Goal: Task Accomplishment & Management: Manage account settings

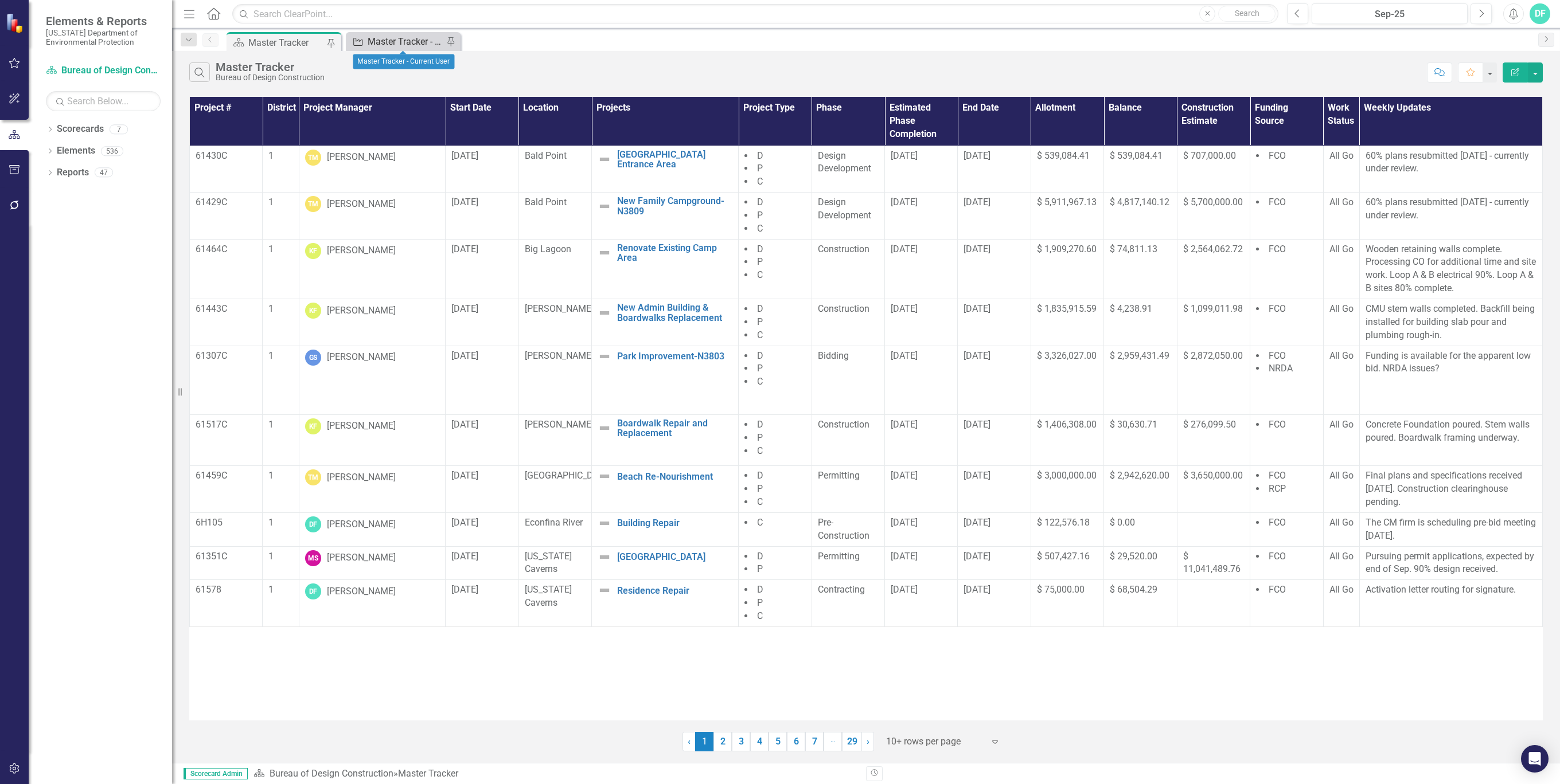
click at [406, 39] on div "Master Tracker - Current User" at bounding box center [405, 41] width 76 height 14
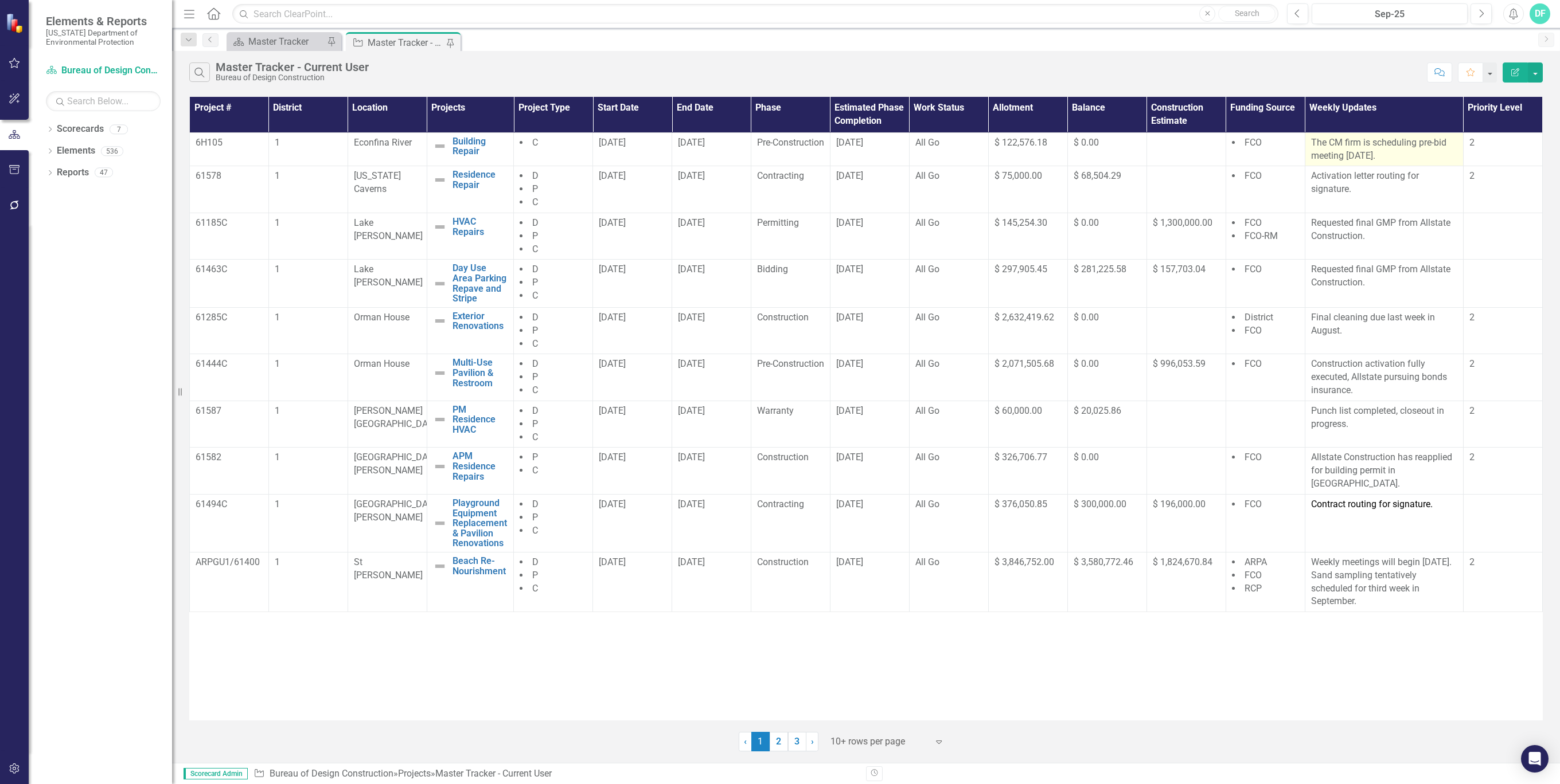
click at [1389, 147] on p "The CM firm is scheduling pre-bid meeting [DATE]." at bounding box center [1384, 150] width 146 height 26
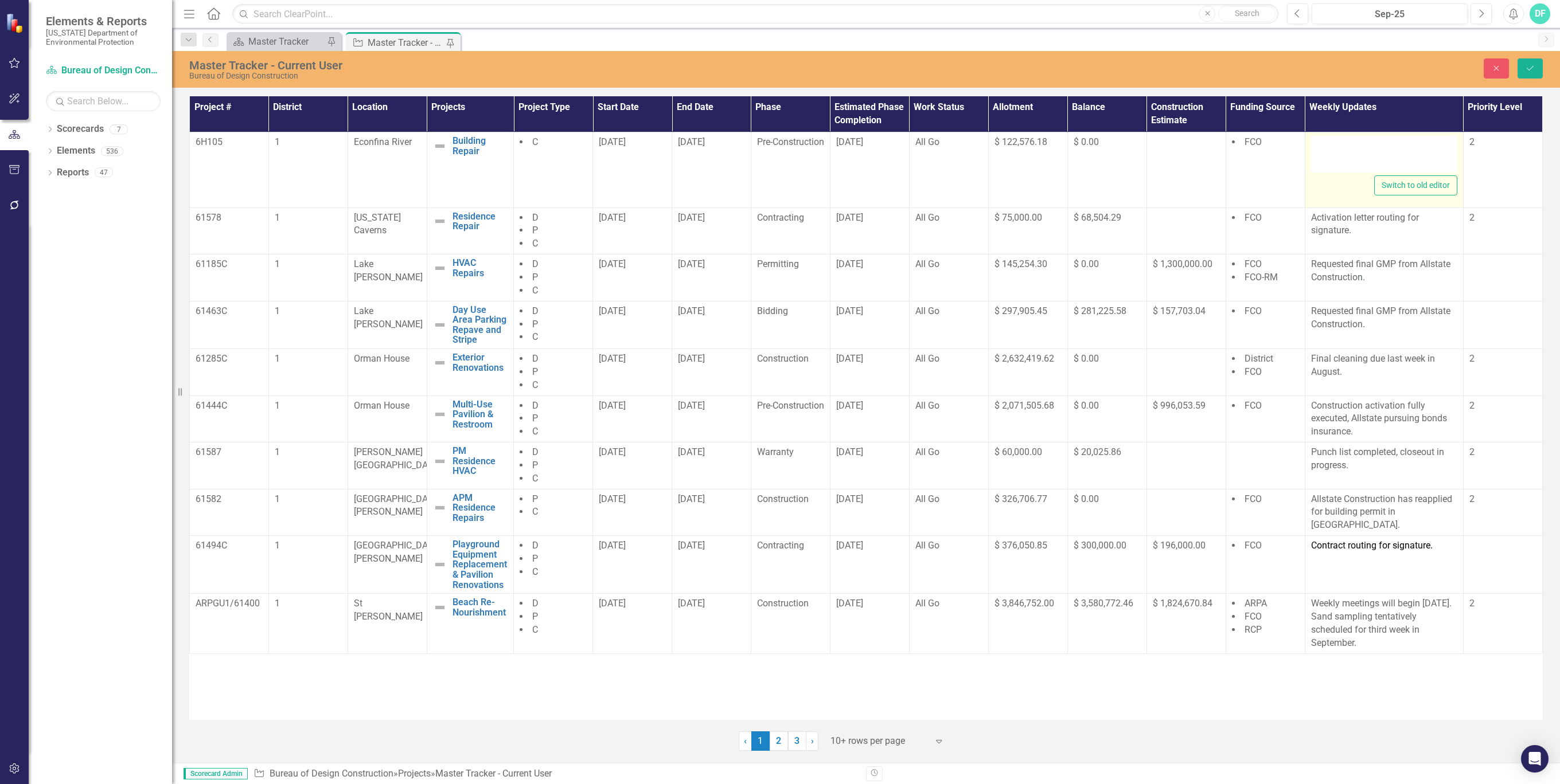
type textarea "<p>The CM firm is scheduling pre-bid meeting [DATE].</p>"
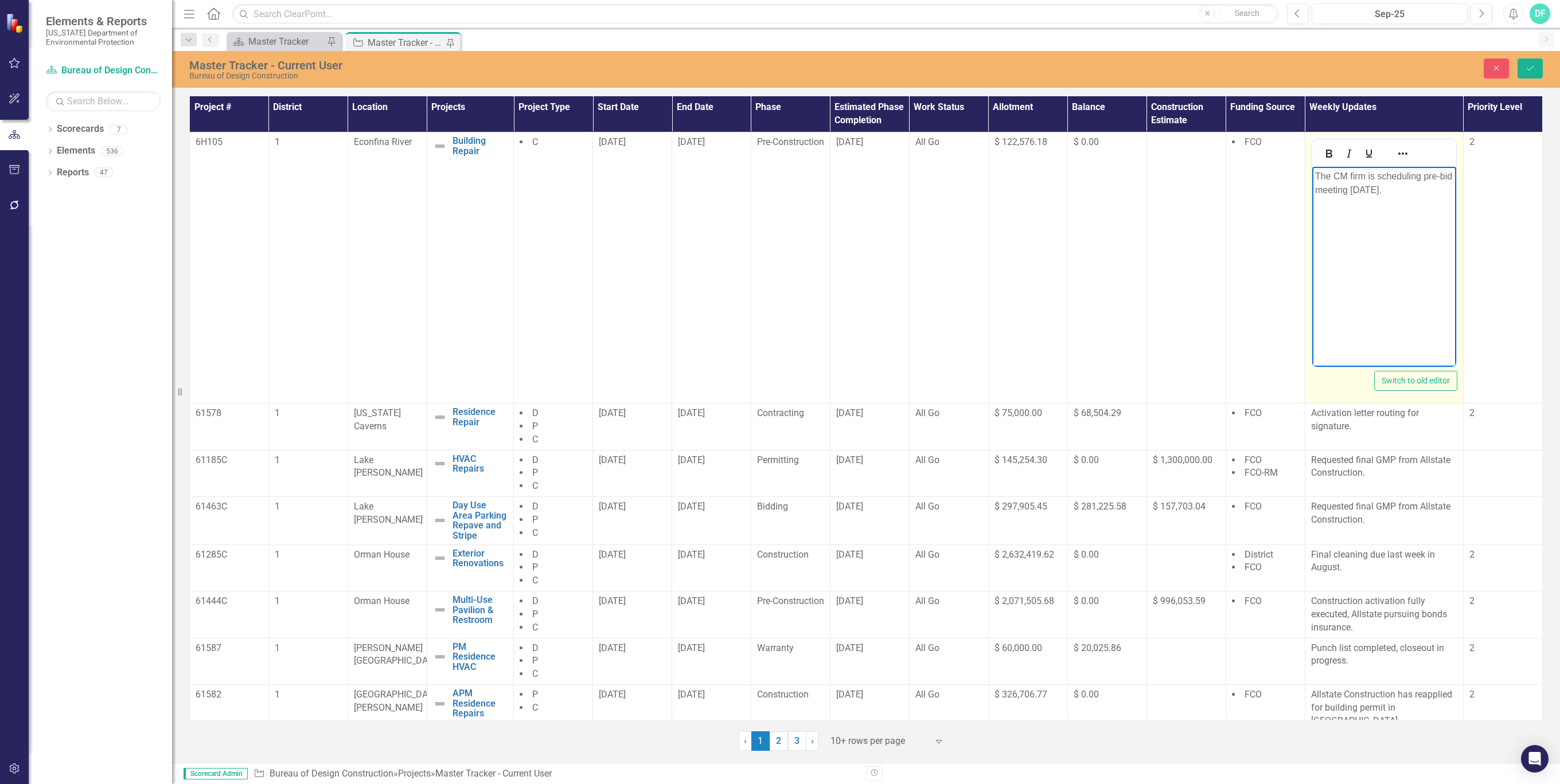
drag, startPoint x: 2701, startPoint y: 314, endPoint x: 1393, endPoint y: 188, distance: 1314.1
click at [1393, 188] on p "The CM firm is scheduling pre-bid meeting [DATE]." at bounding box center [1383, 184] width 139 height 28
click at [1420, 175] on p "The CM firm subcontractt bids due [DATE]." at bounding box center [1384, 184] width 139 height 28
click at [1419, 175] on p "The CM firm subcontractt bids due [DATE]." at bounding box center [1384, 184] width 139 height 28
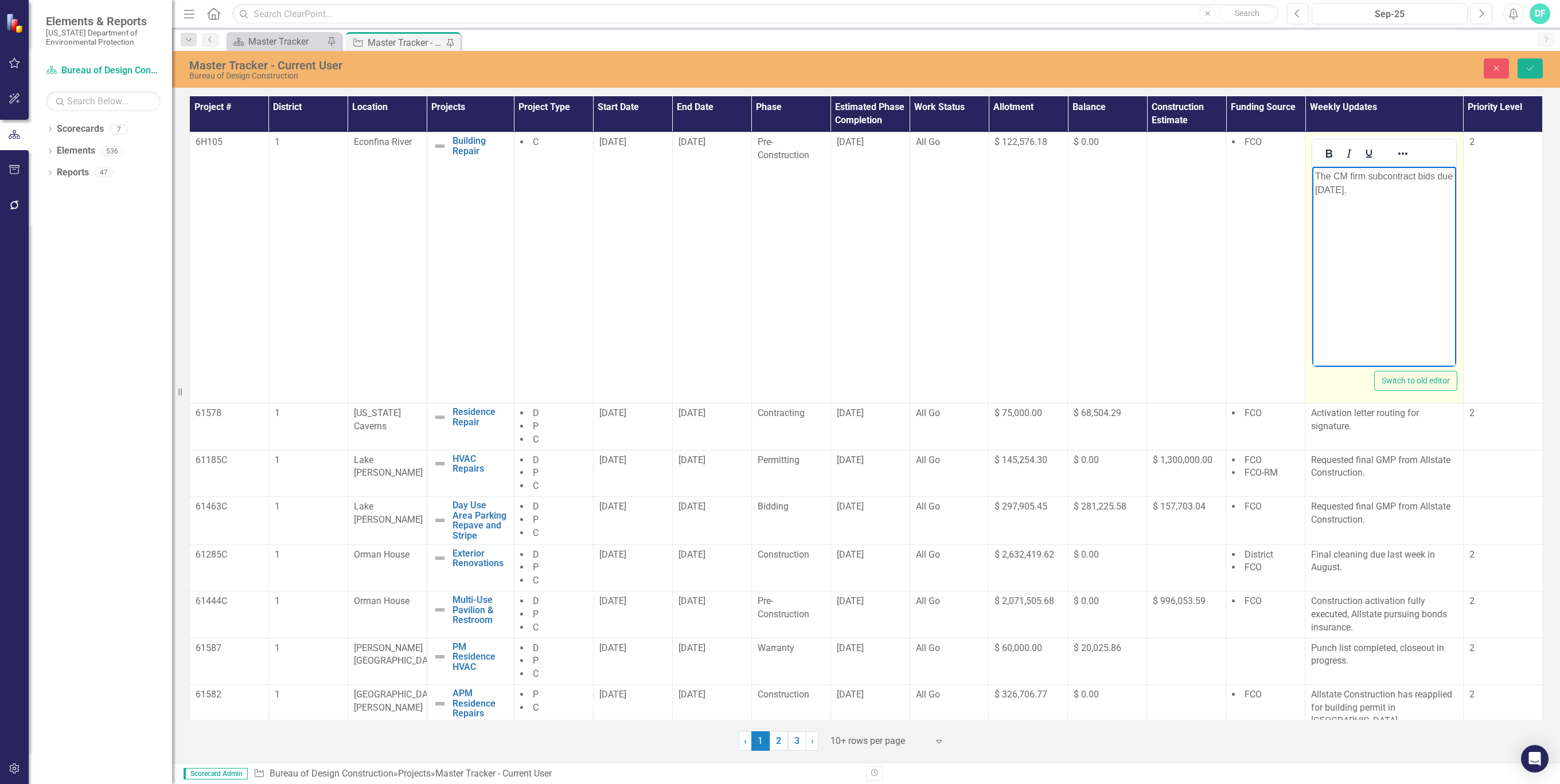
drag, startPoint x: 1335, startPoint y: 173, endPoint x: 2649, endPoint y: 328, distance: 1323.1
click at [1335, 173] on p "The CM firm subcontract bids due [DATE]." at bounding box center [1384, 184] width 139 height 28
click at [1371, 207] on body "CM firm subcontract bids due [DATE]." at bounding box center [1384, 252] width 144 height 172
click at [1529, 71] on icon "Save" at bounding box center [1530, 68] width 10 height 8
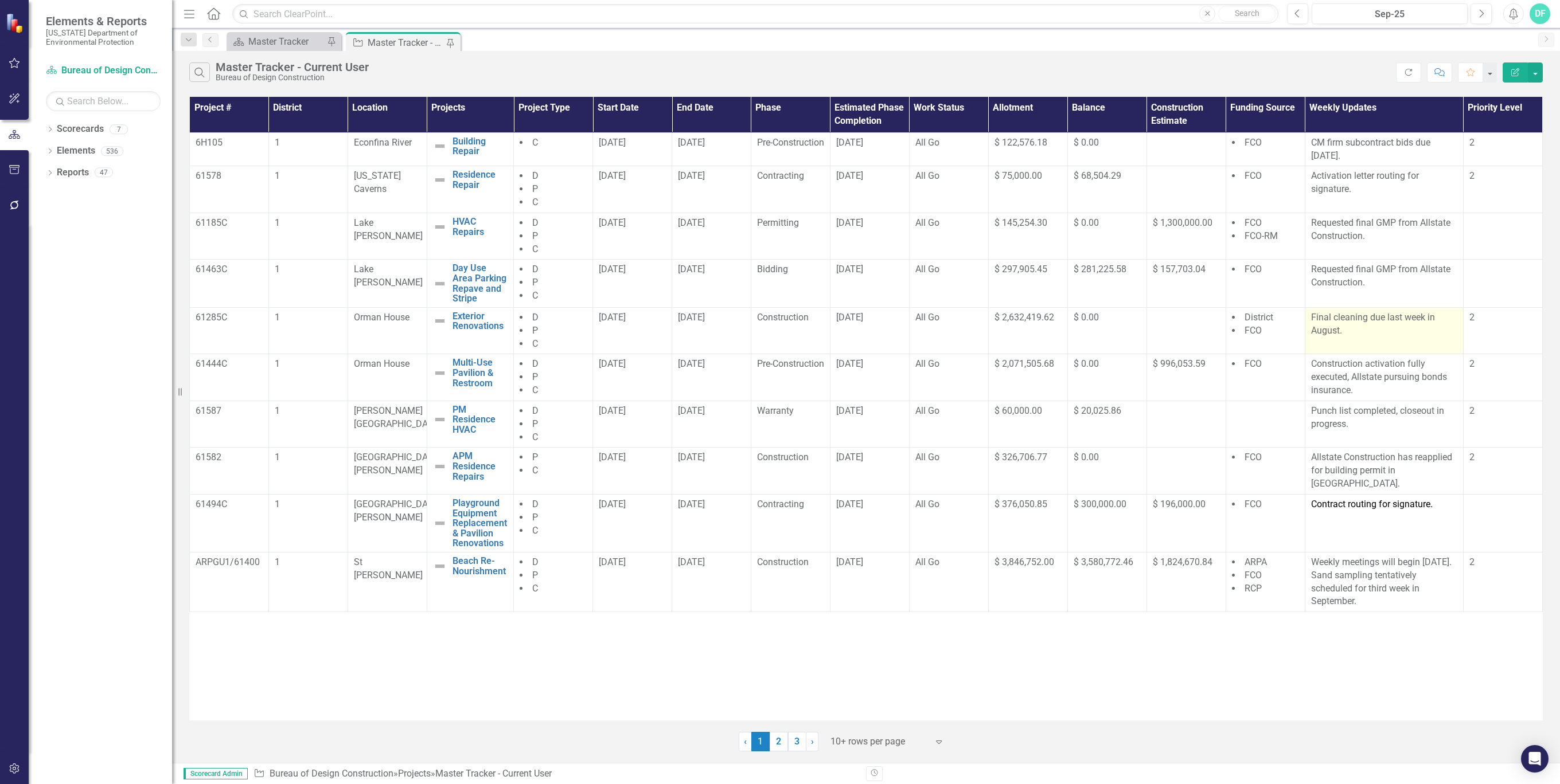
click at [1373, 330] on p "Final cleaning due last week in August." at bounding box center [1384, 324] width 146 height 26
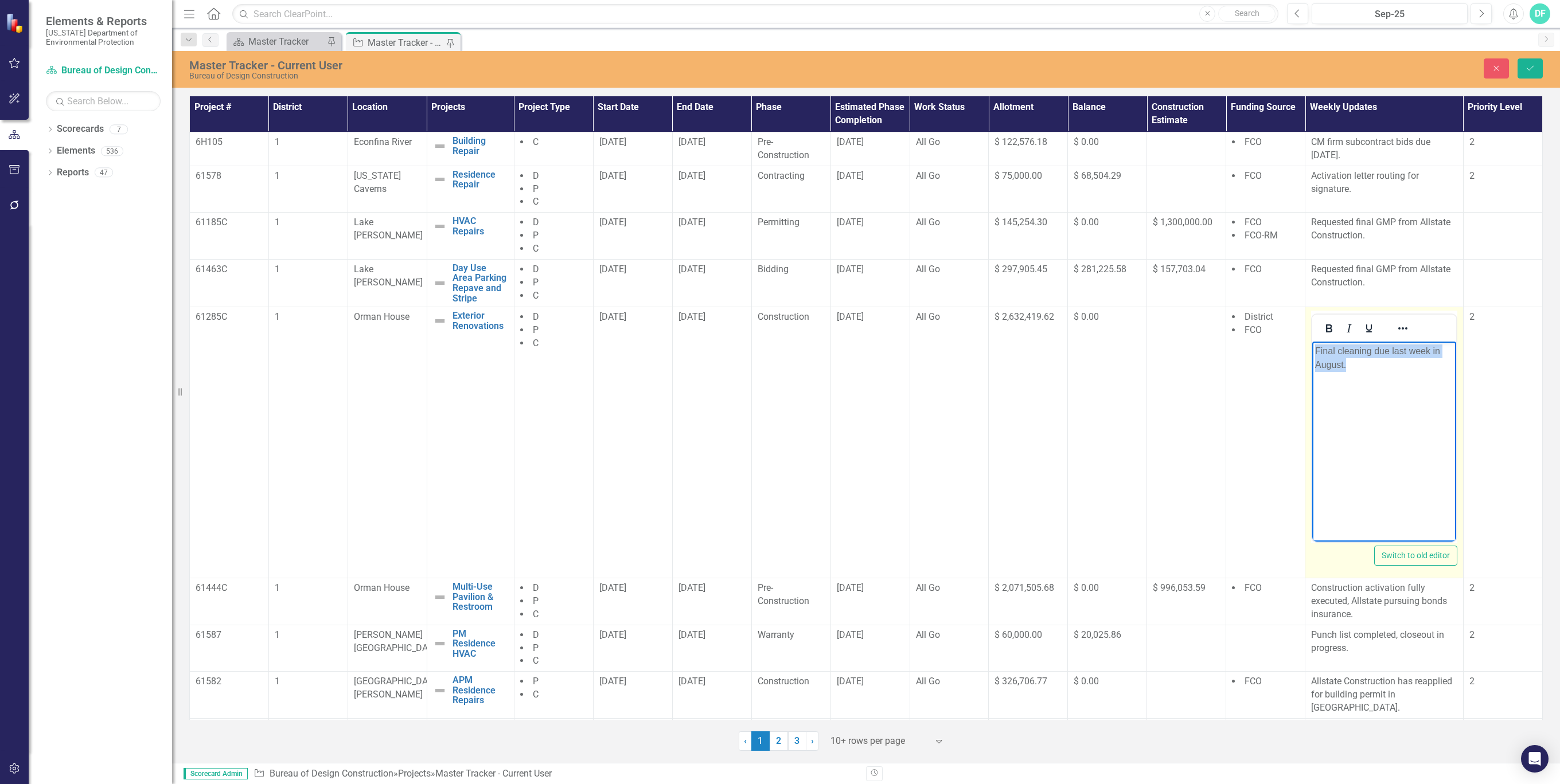
drag, startPoint x: 1370, startPoint y: 368, endPoint x: 1312, endPoint y: 350, distance: 60.7
click at [1312, 350] on body "Final cleaning due last week in August." at bounding box center [1384, 427] width 144 height 172
click at [1530, 66] on icon "Save" at bounding box center [1530, 68] width 10 height 8
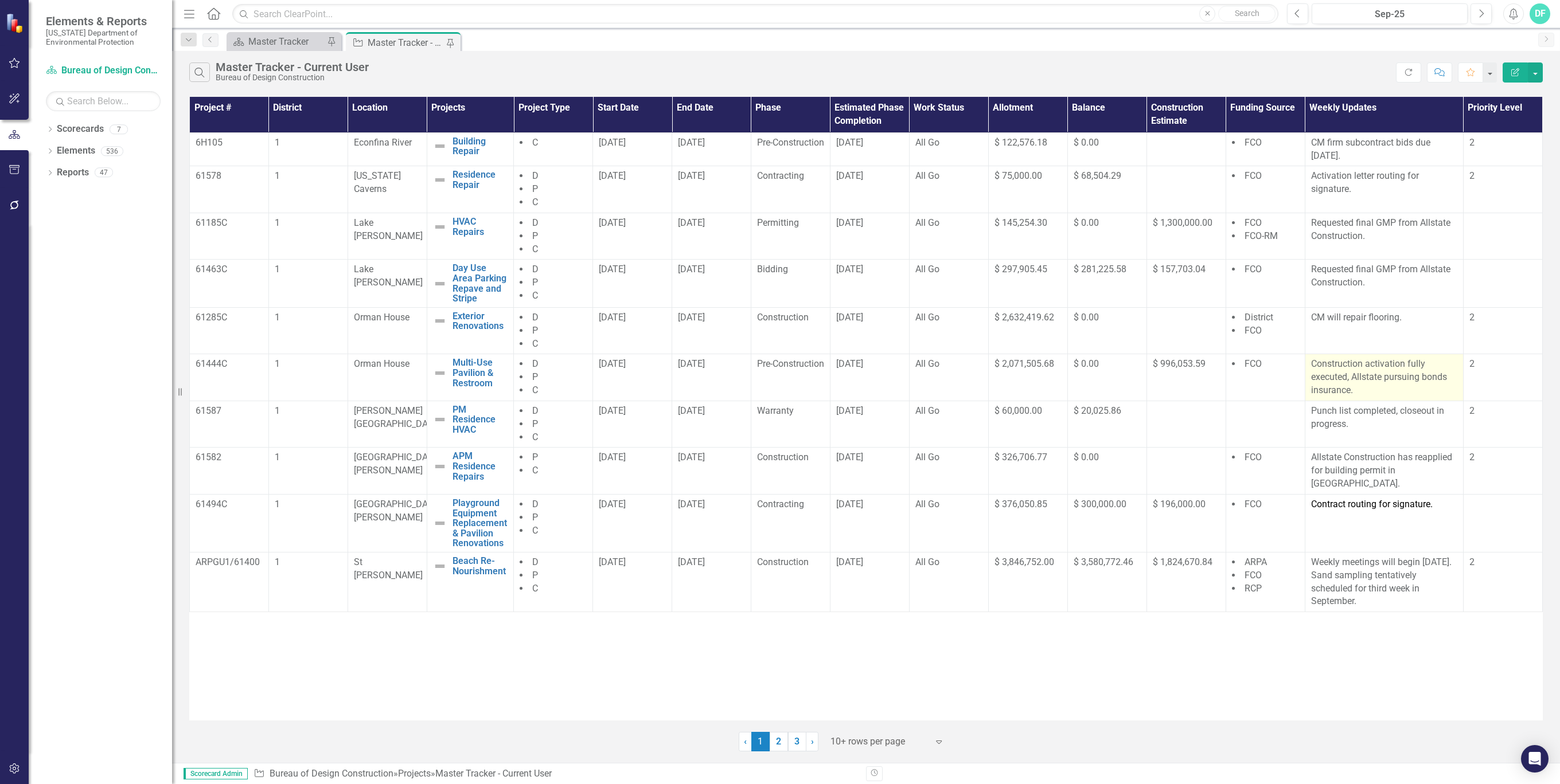
click at [1371, 387] on p "Construction activation fully executed, Allstate pursuing bonds insurance." at bounding box center [1384, 377] width 146 height 39
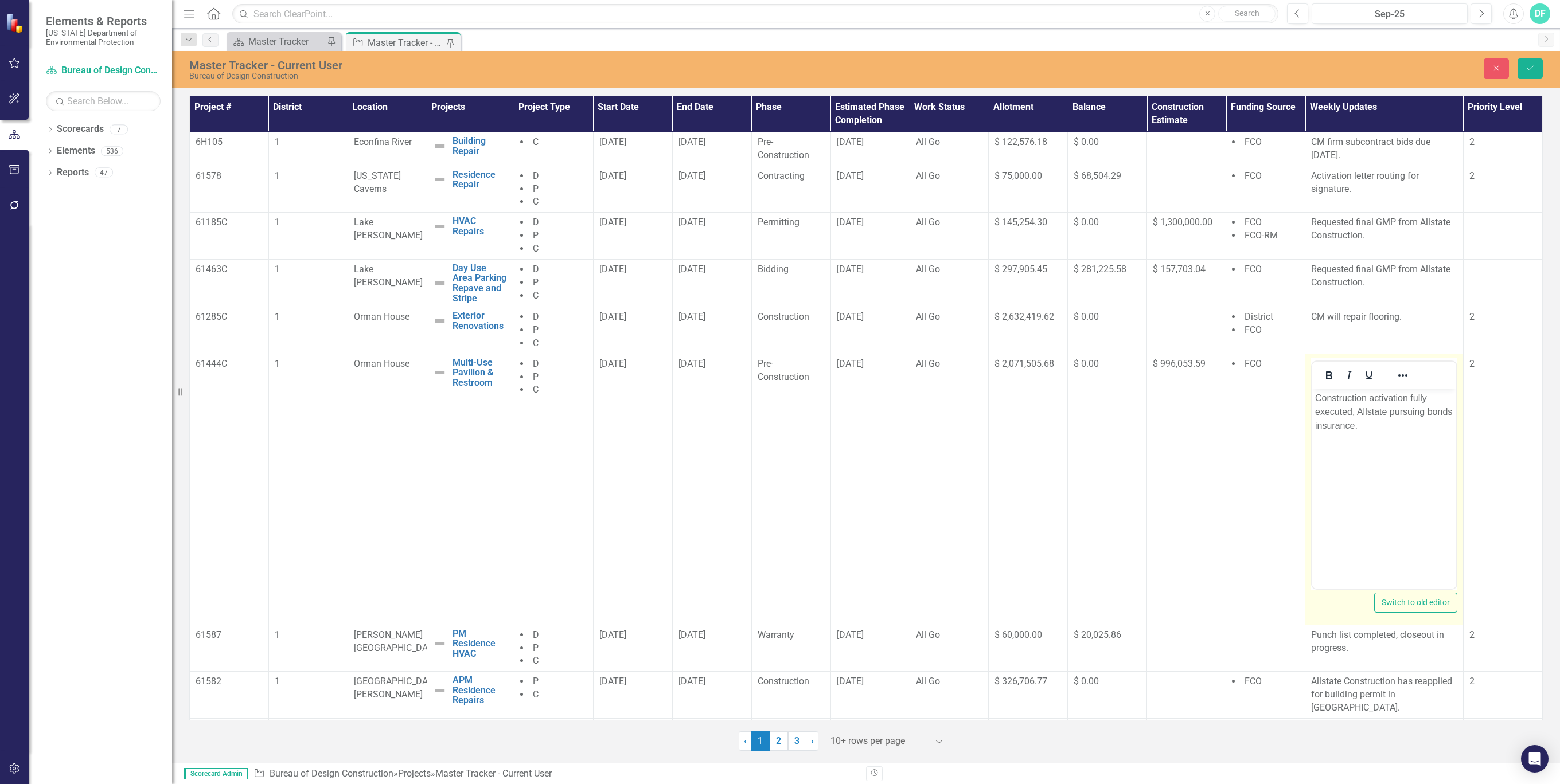
click at [1358, 409] on p "Construction activation fully executed, Allstate pursuing bonds insurance." at bounding box center [1384, 411] width 139 height 41
click at [1529, 69] on icon "Save" at bounding box center [1530, 68] width 10 height 8
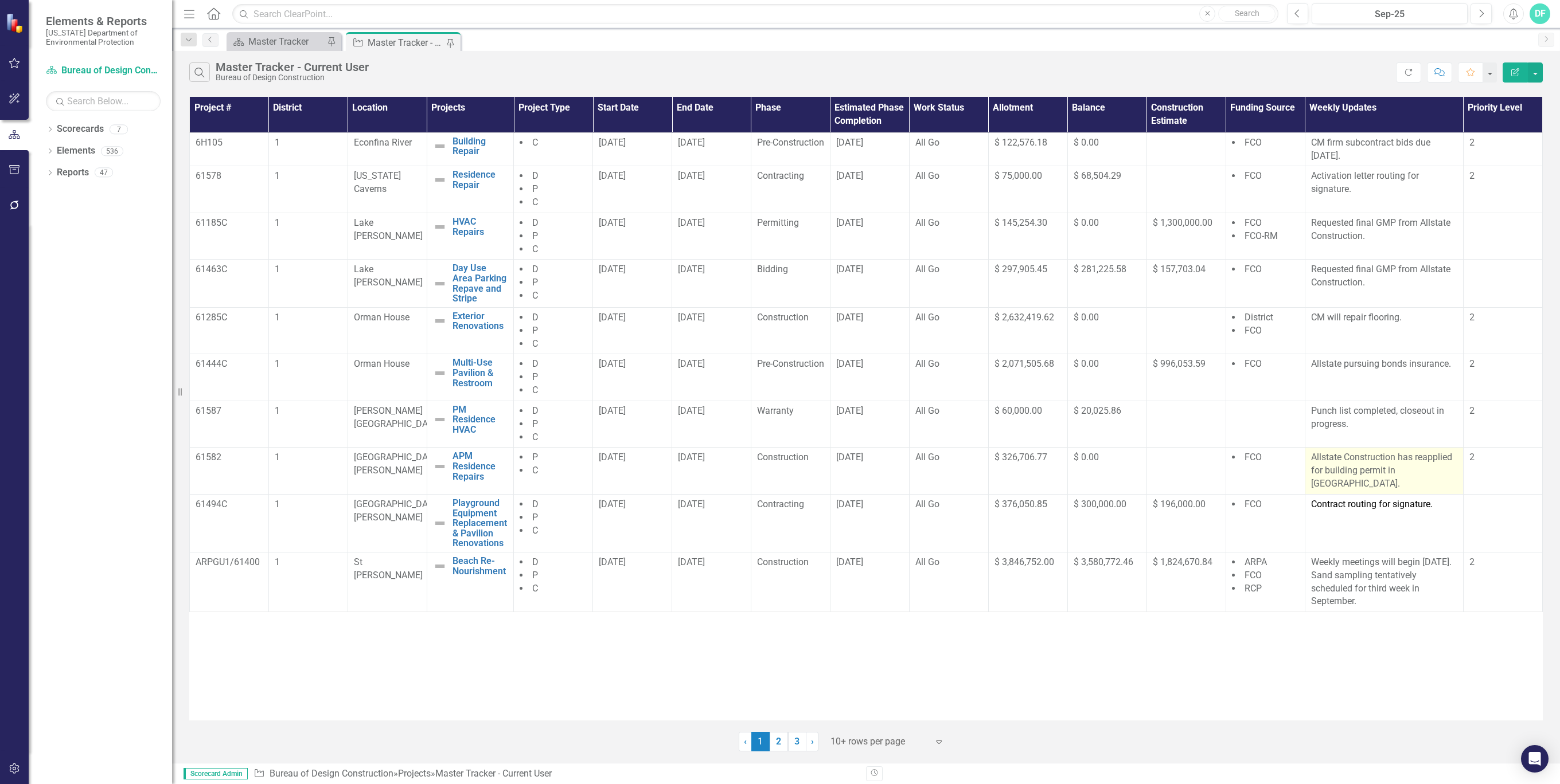
click at [1363, 483] on p "Allstate Construction has reapplied for building permit in [GEOGRAPHIC_DATA]." at bounding box center [1384, 470] width 146 height 39
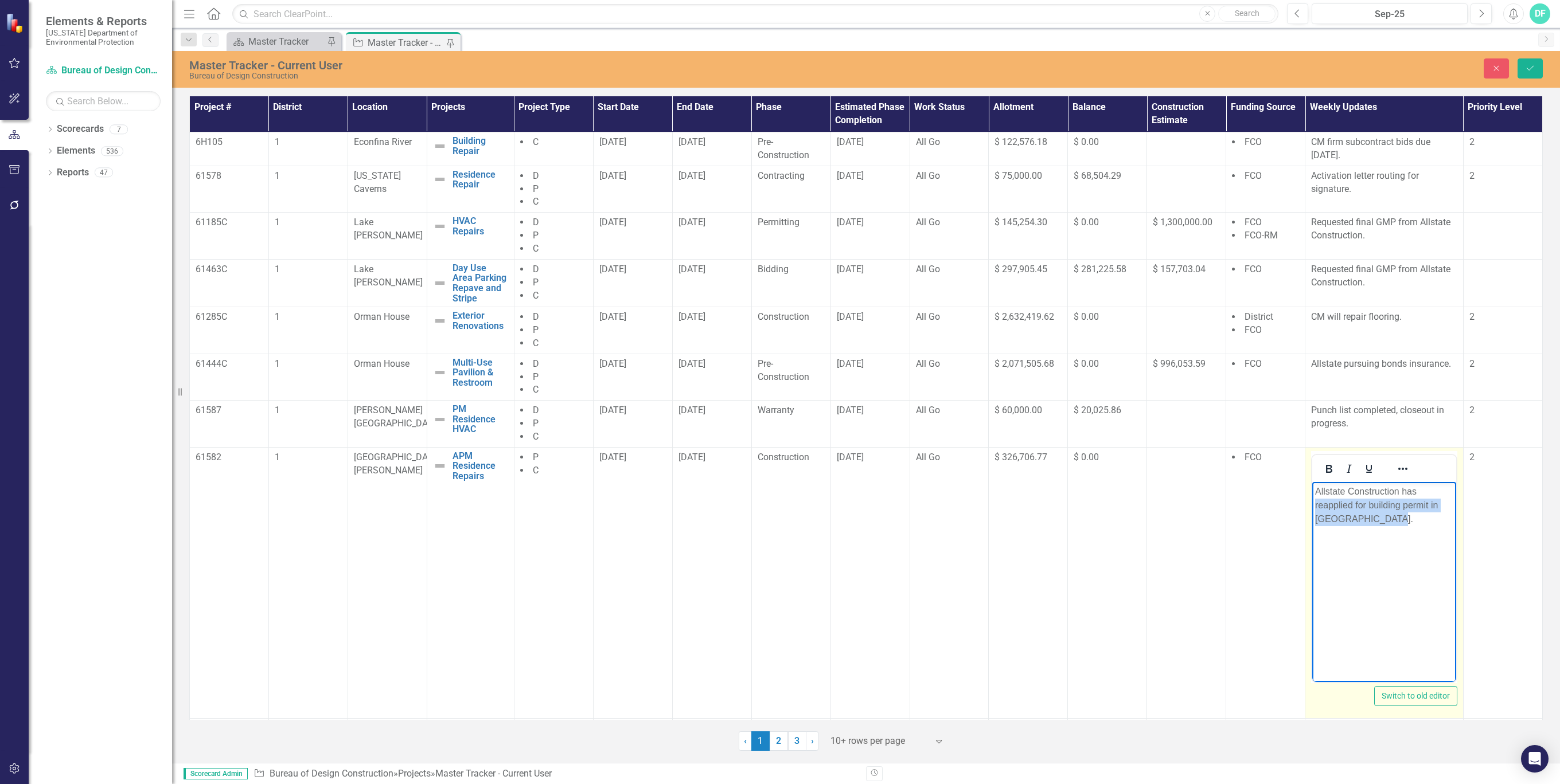
drag, startPoint x: 1389, startPoint y: 519, endPoint x: 1307, endPoint y: 504, distance: 83.4
click at [1312, 504] on html "Allstate Construction has reapplied for building permit in [GEOGRAPHIC_DATA]." at bounding box center [1384, 567] width 144 height 172
click at [1535, 68] on icon "Save" at bounding box center [1530, 68] width 10 height 8
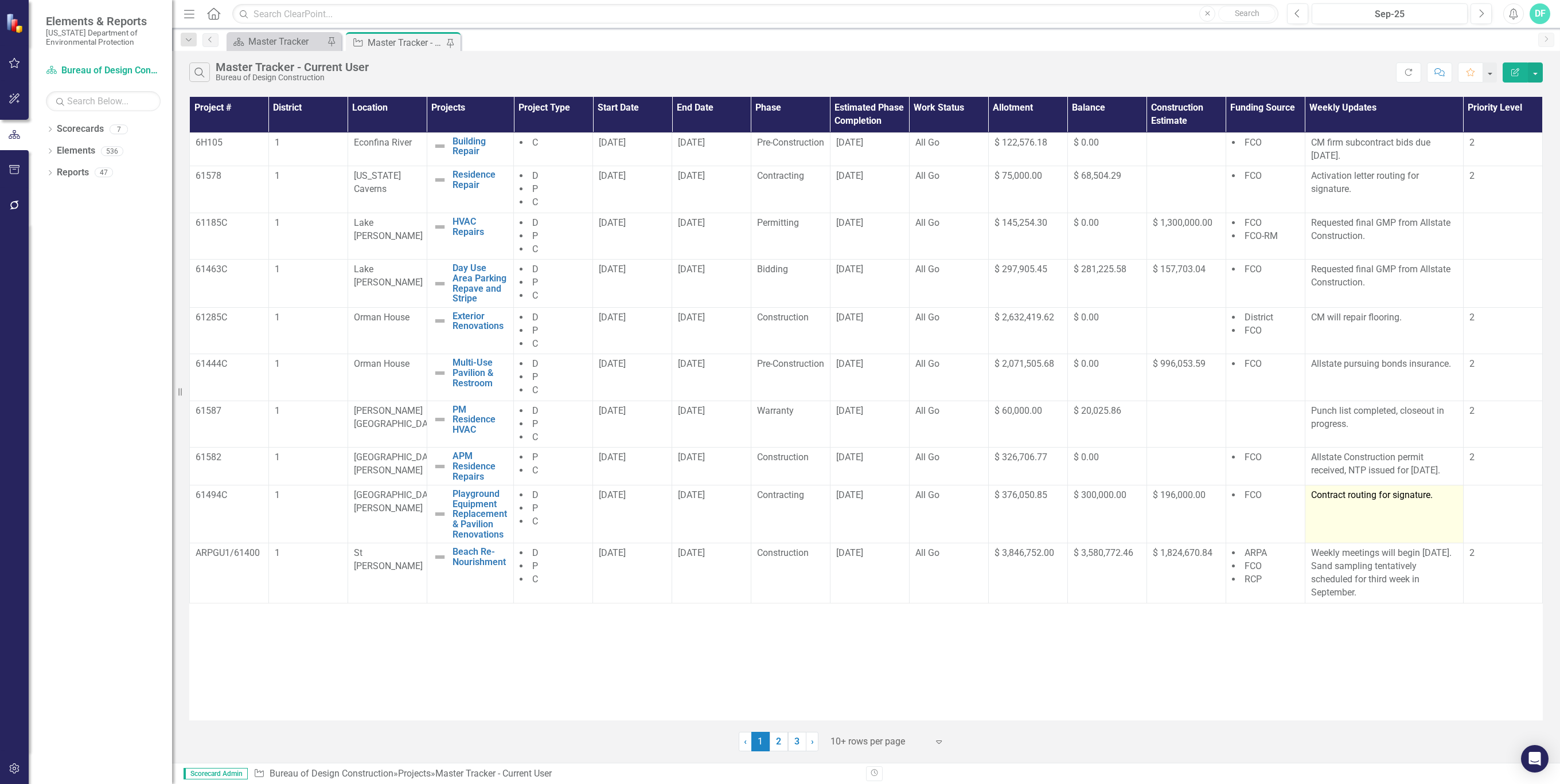
click at [1360, 510] on td "Contract routing for signature." at bounding box center [1384, 514] width 159 height 57
click at [1356, 502] on p "Contract routing for signature." at bounding box center [1384, 495] width 146 height 13
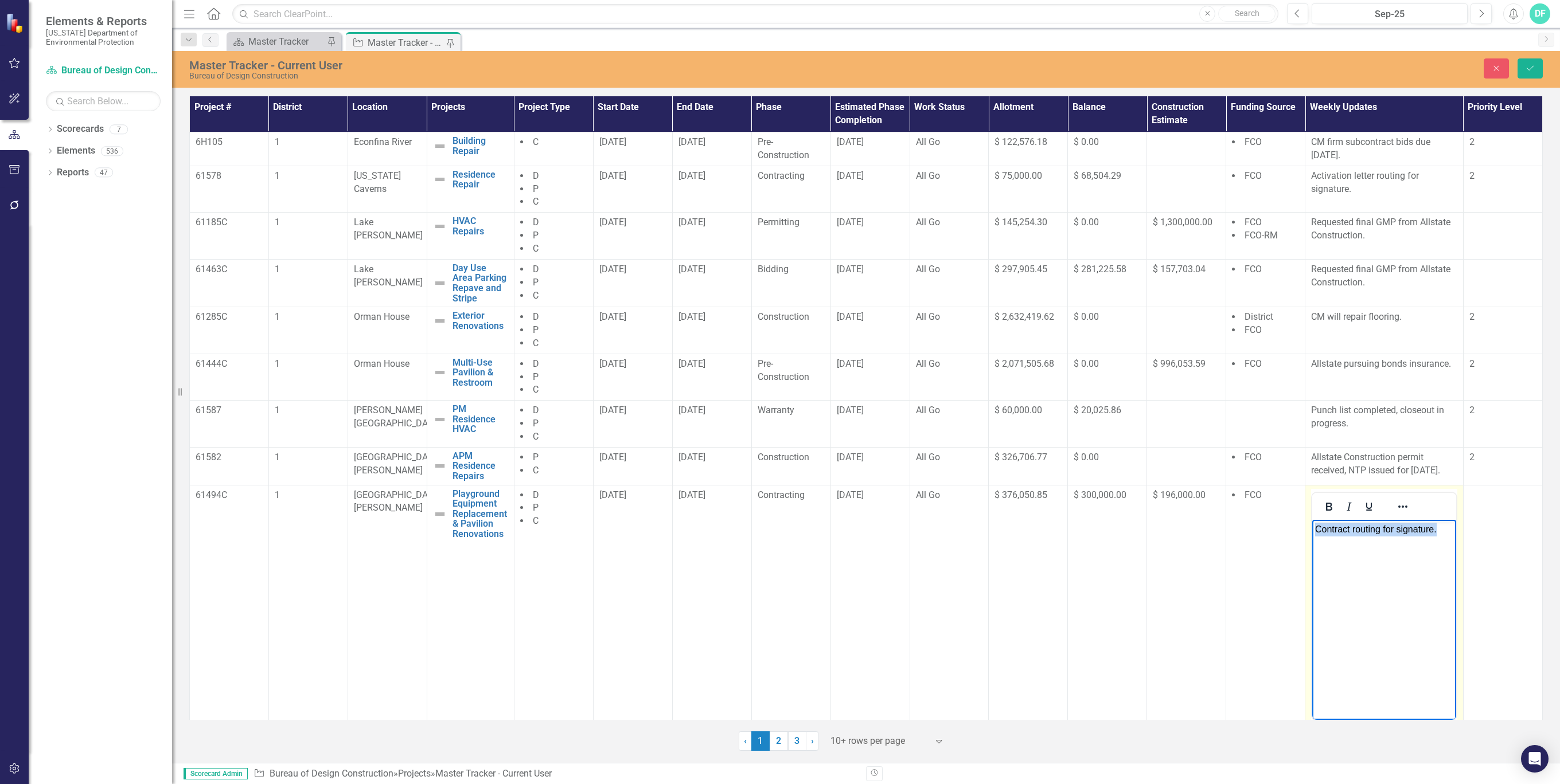
drag, startPoint x: 2668, startPoint y: 1022, endPoint x: 1276, endPoint y: 541, distance: 1472.8
click at [1312, 541] on html "Contract routing for signature." at bounding box center [1384, 605] width 144 height 172
click at [1407, 560] on body "Contract routing for signature." at bounding box center [1384, 605] width 144 height 172
click at [1537, 63] on button "Save" at bounding box center [1529, 68] width 25 height 20
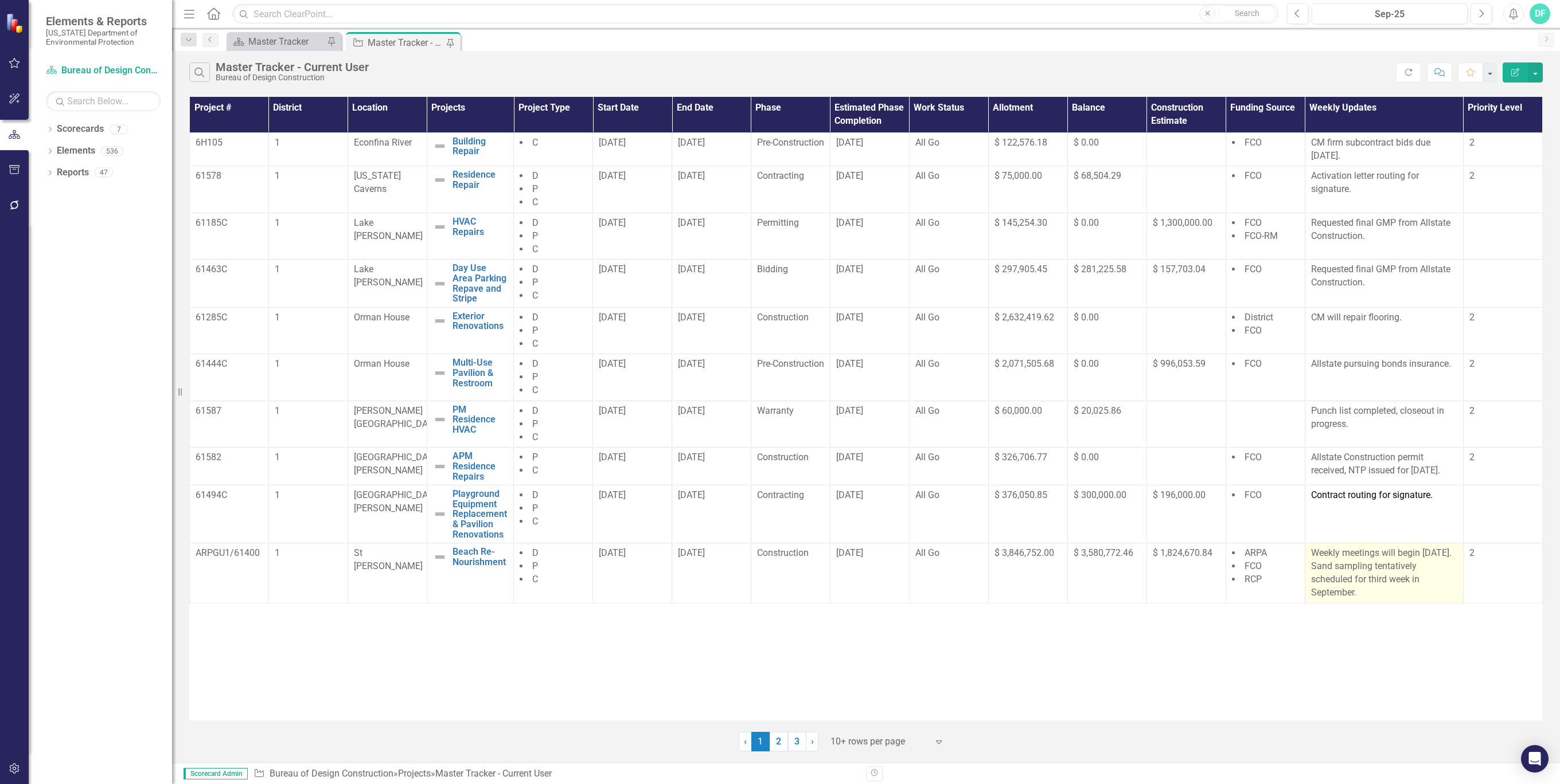
click at [1436, 566] on p "Weekly meetings will begin [DATE]. Sand sampling tentatively scheduled for thir…" at bounding box center [1384, 573] width 146 height 52
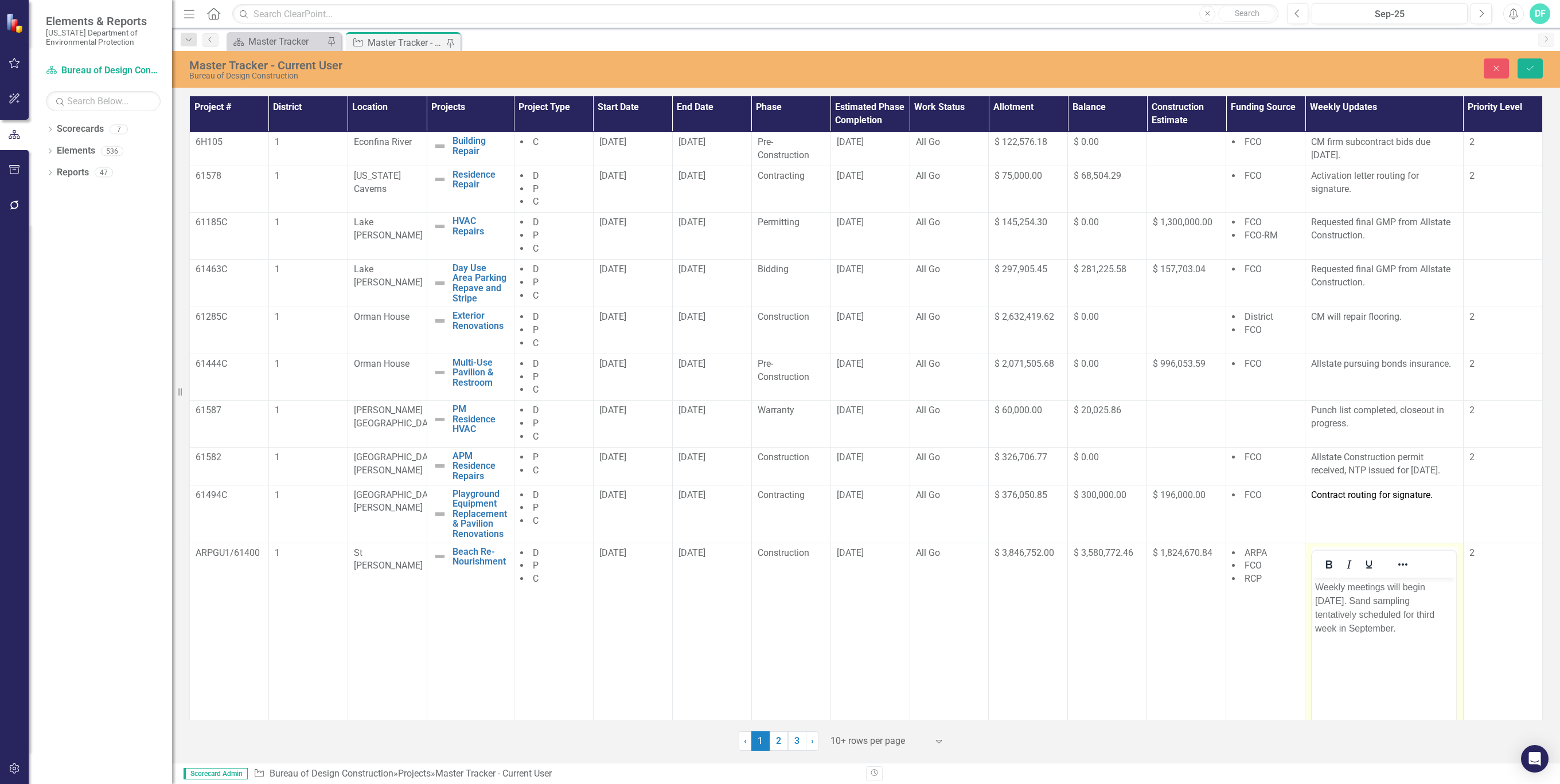
drag, startPoint x: 2748, startPoint y: 1144, endPoint x: 1346, endPoint y: 598, distance: 1504.6
click at [1346, 598] on p "Weekly meetings will begin [DATE]. Sand sampling tentatively scheduled for thir…" at bounding box center [1384, 607] width 139 height 55
click at [1326, 600] on p "Weekly meetings will begin [DATE]. Sand sampling tentatively scheduled for thir…" at bounding box center [1384, 607] width 139 height 55
click at [1529, 66] on icon "Save" at bounding box center [1530, 68] width 10 height 8
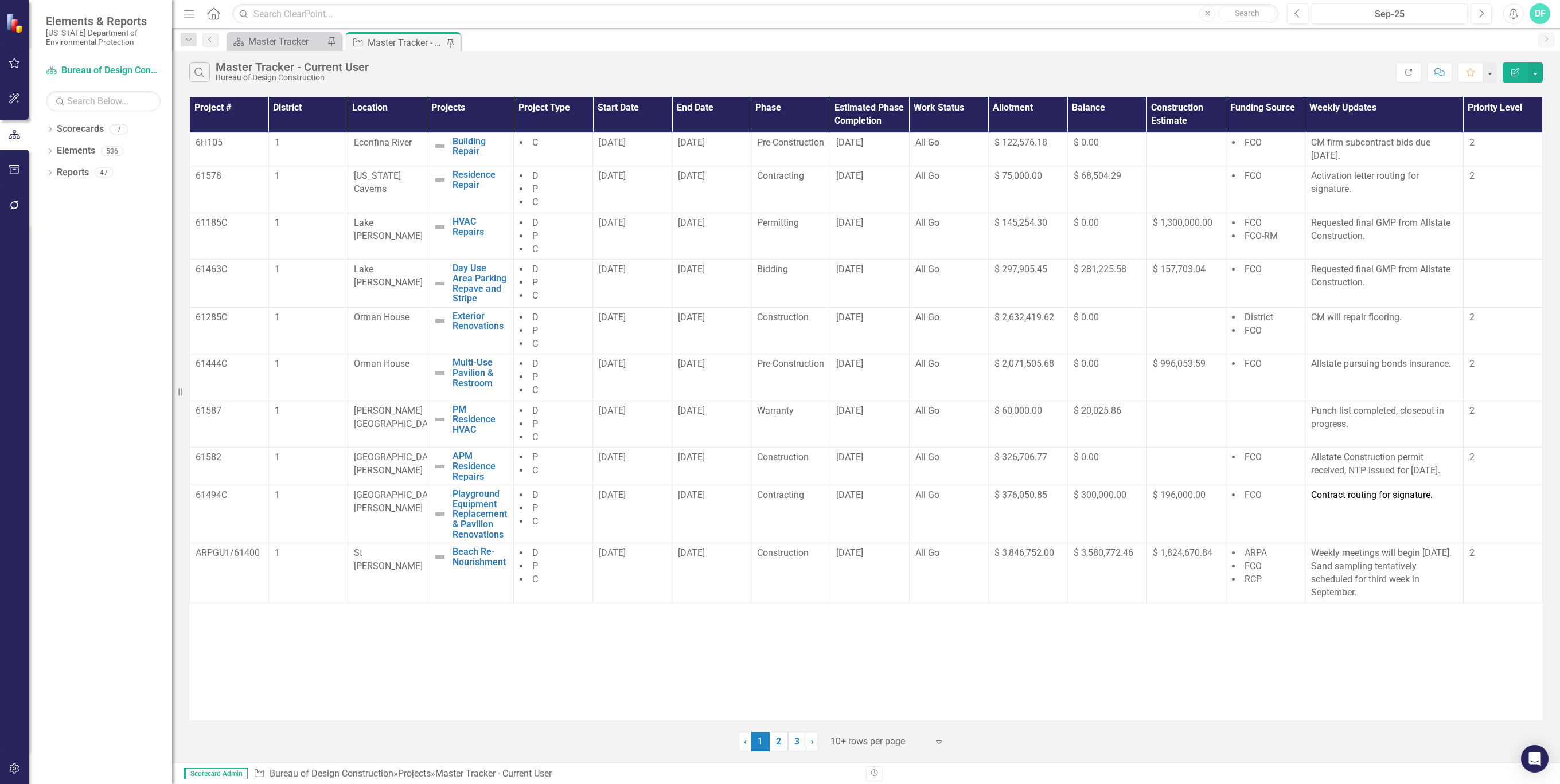
click at [782, 747] on link "2" at bounding box center [778, 741] width 18 height 19
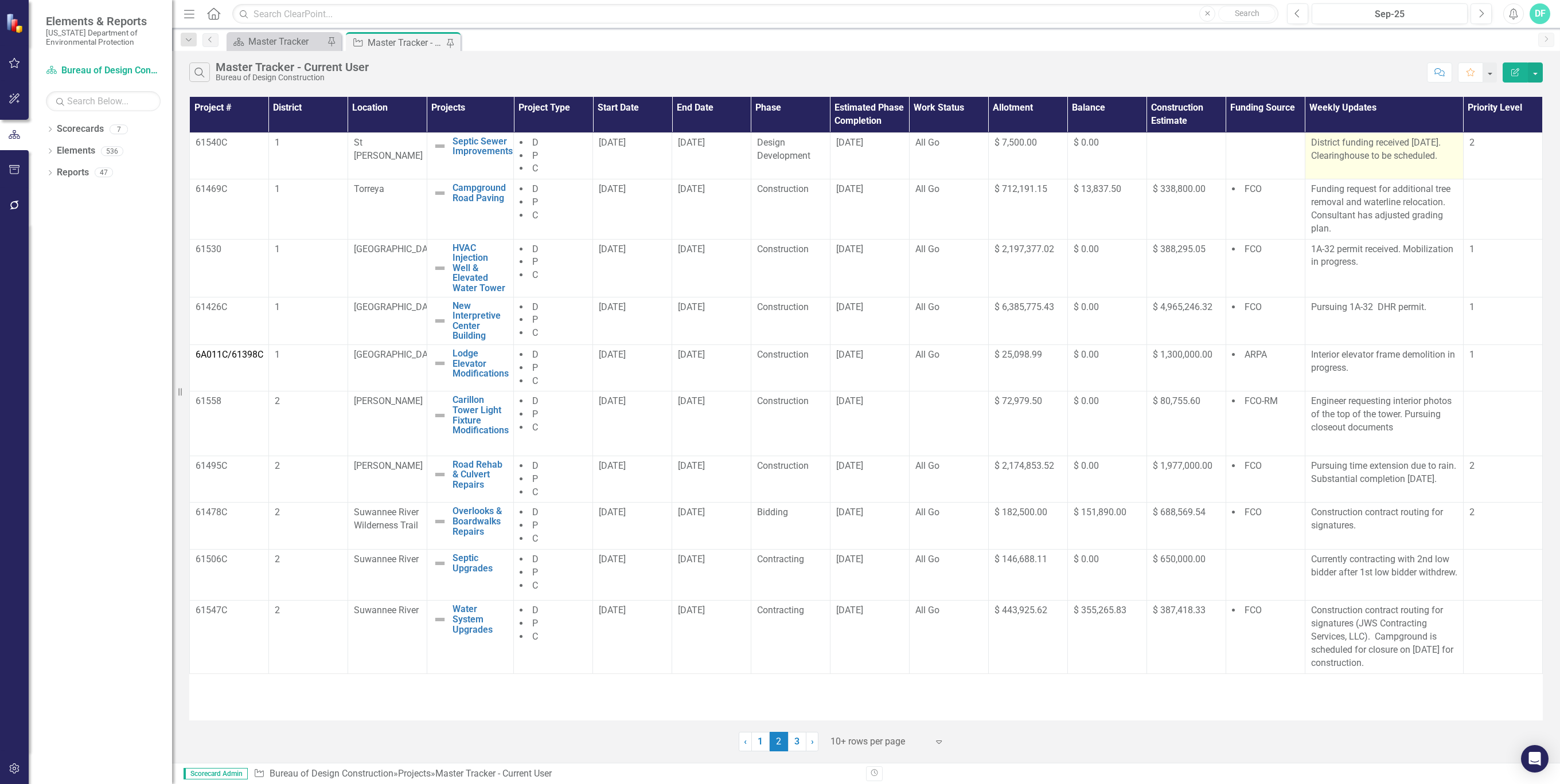
click at [1447, 144] on p "District funding received [DATE]. Clearinghouse to be scheduled." at bounding box center [1384, 150] width 146 height 26
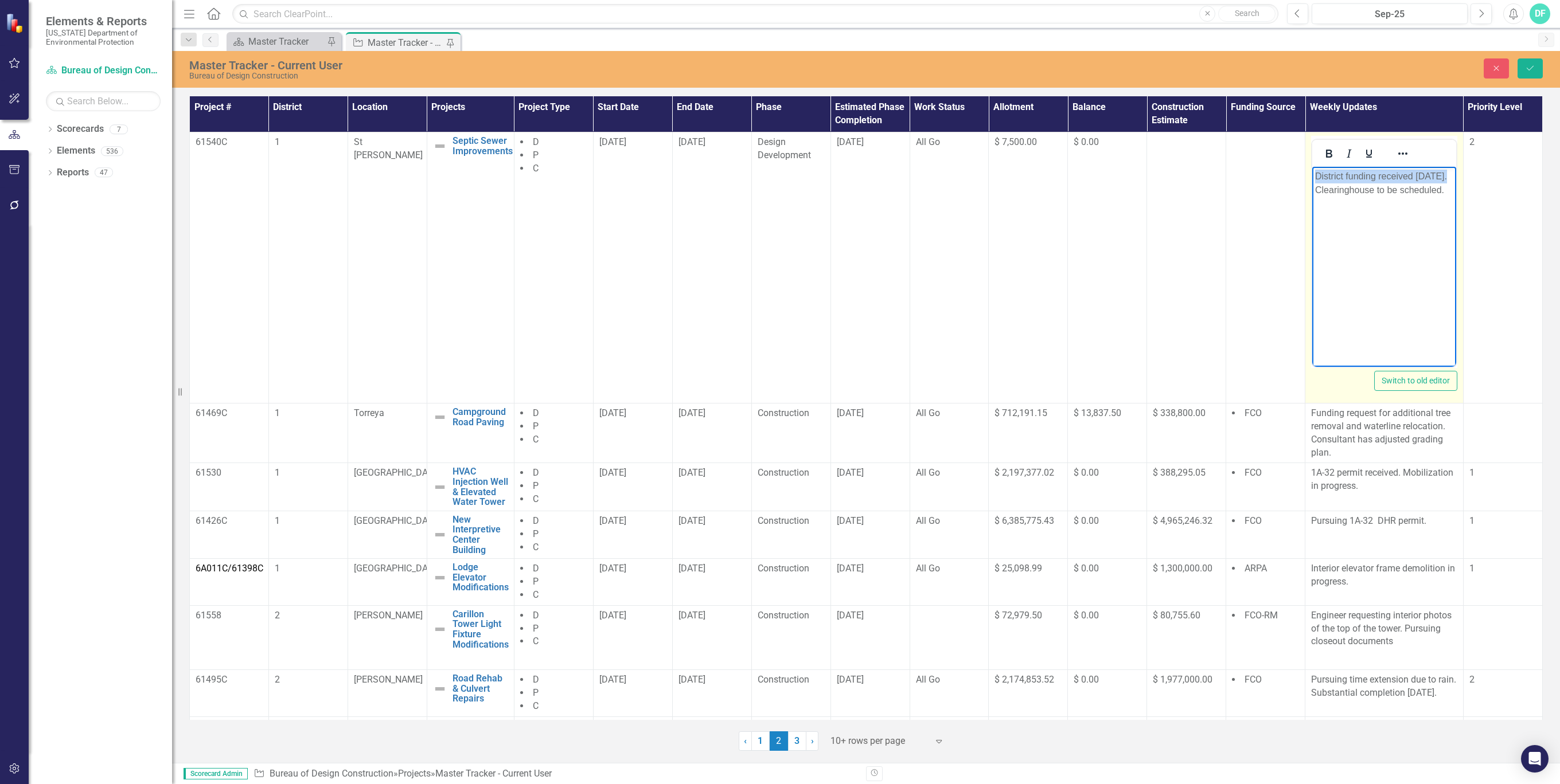
drag, startPoint x: 2758, startPoint y: 311, endPoint x: 2614, endPoint y: 341, distance: 147.1
click at [1312, 175] on html "District funding received [DATE]. Clearinghouse to be scheduled." at bounding box center [1384, 252] width 144 height 172
click at [1401, 176] on p "Clearinghouse to be scheduled." at bounding box center [1384, 177] width 139 height 14
click at [1439, 176] on p "Clearinghouse scheduled." at bounding box center [1384, 177] width 139 height 14
click at [1523, 63] on button "Save" at bounding box center [1529, 68] width 25 height 20
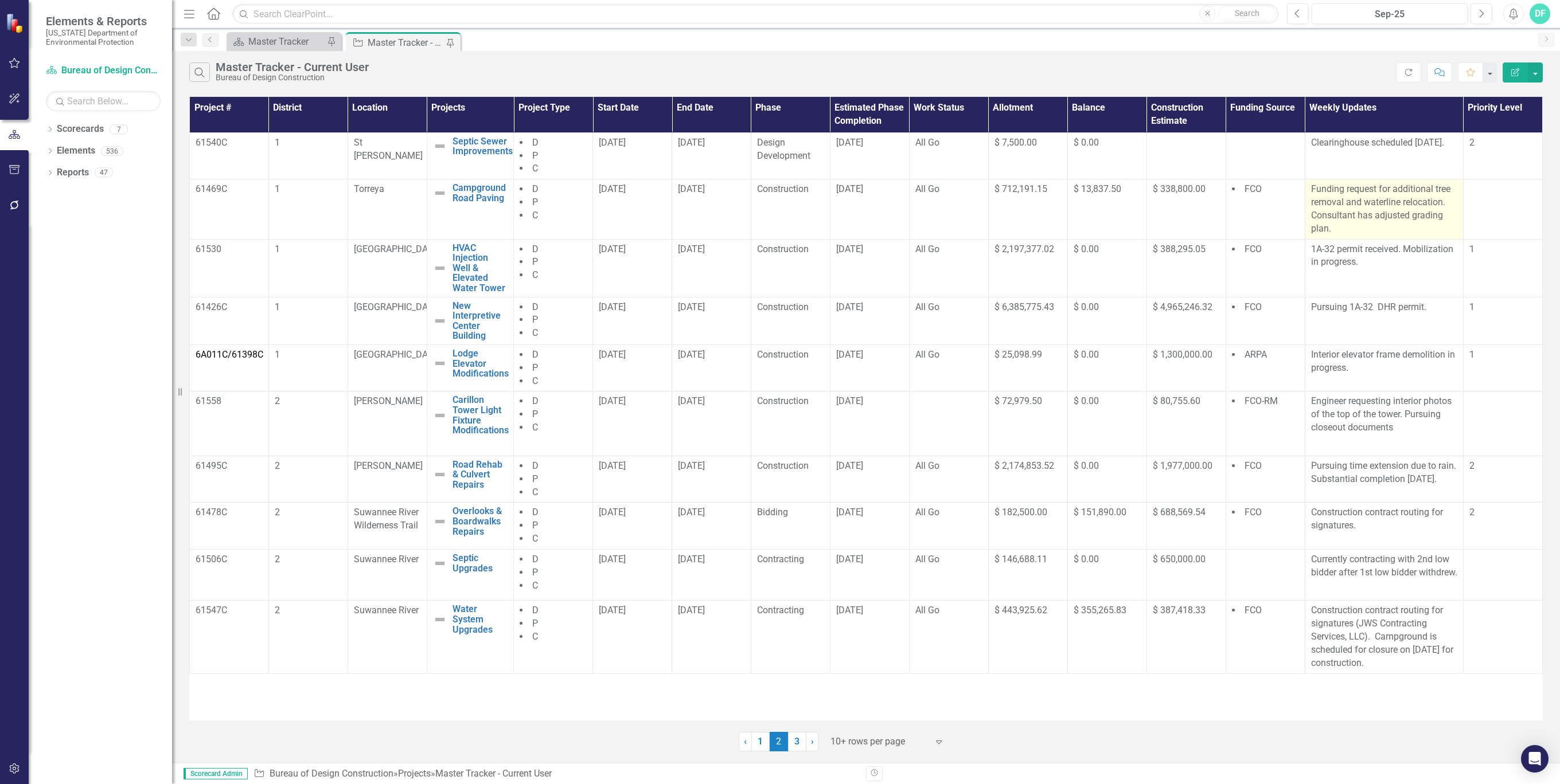
click at [1452, 200] on p "Funding request for additional tree removal and waterline relocation. Consultan…" at bounding box center [1384, 209] width 146 height 52
click at [1443, 202] on p "Funding request for additional tree removal and waterline relocation. Consultan…" at bounding box center [1384, 209] width 146 height 52
click at [1443, 201] on p "Funding request for additional tree removal and waterline relocation. Consultan…" at bounding box center [1384, 209] width 146 height 52
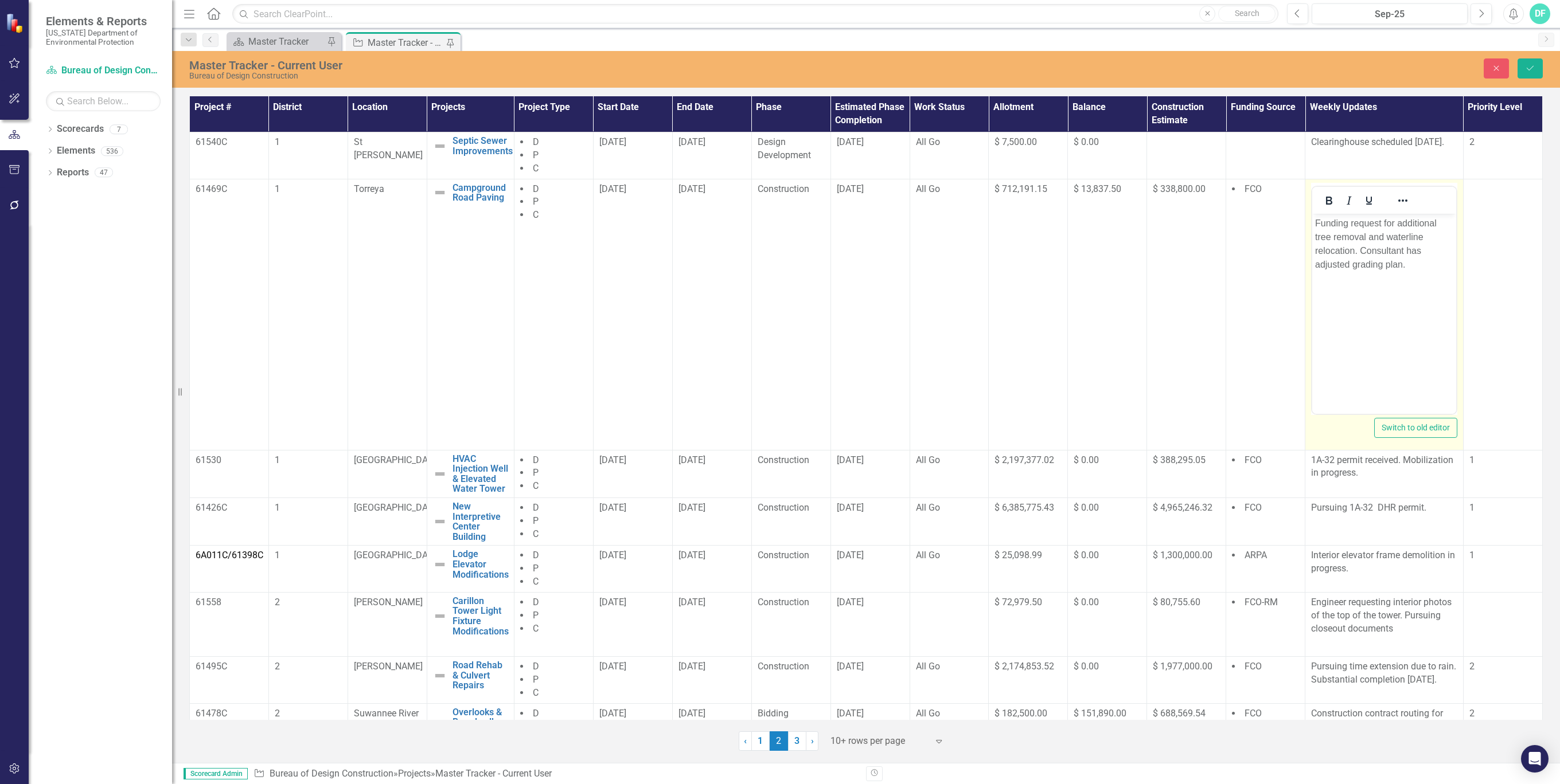
drag, startPoint x: 2755, startPoint y: 415, endPoint x: 1358, endPoint y: 247, distance: 1407.1
click at [1358, 247] on p "Funding request for additional tree removal and waterline relocation. Consultan…" at bounding box center [1384, 243] width 139 height 55
click at [1522, 72] on button "Save" at bounding box center [1529, 68] width 25 height 20
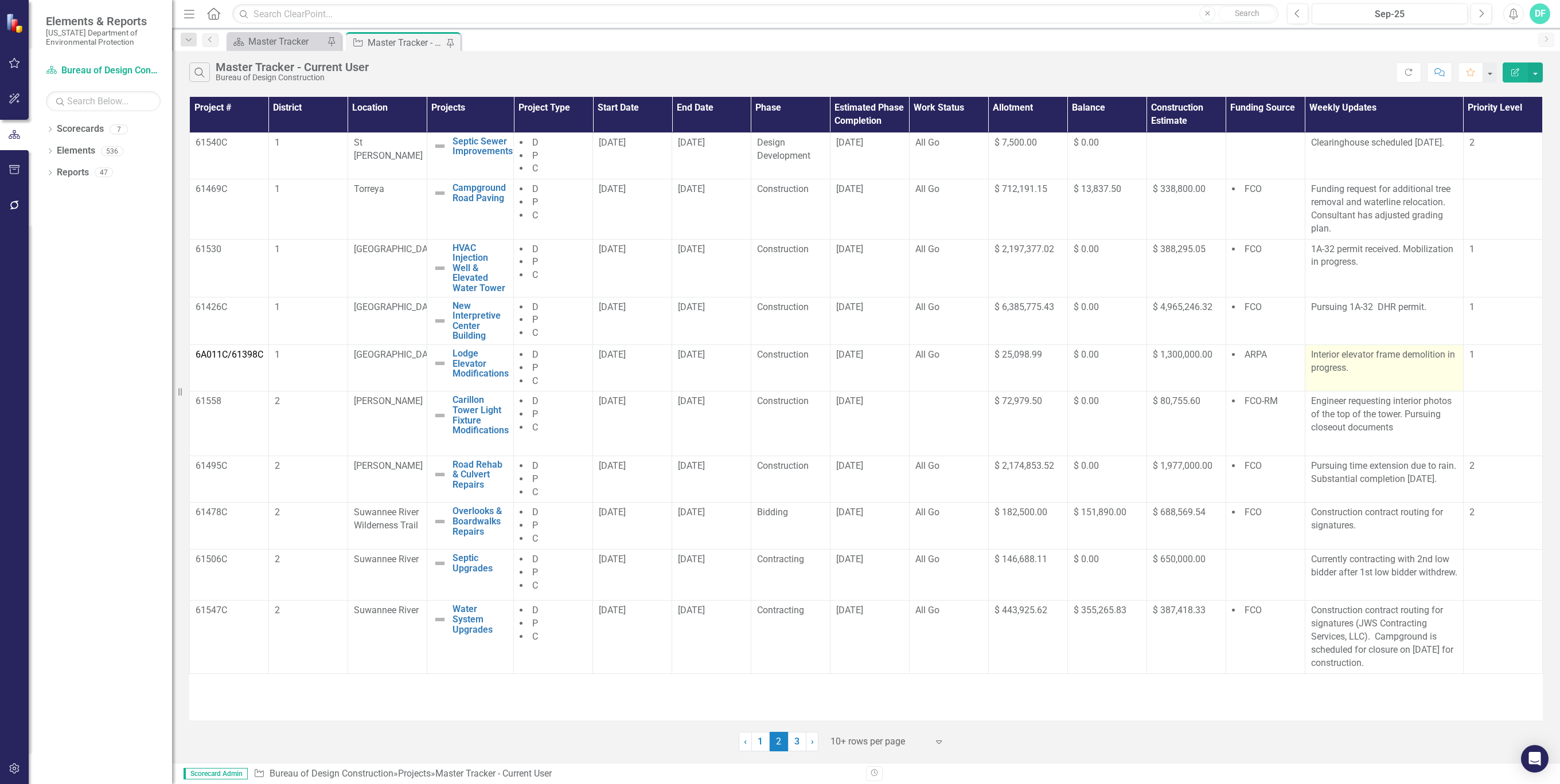
click at [1401, 362] on p "Interior elevator frame demolition in progress." at bounding box center [1384, 362] width 146 height 26
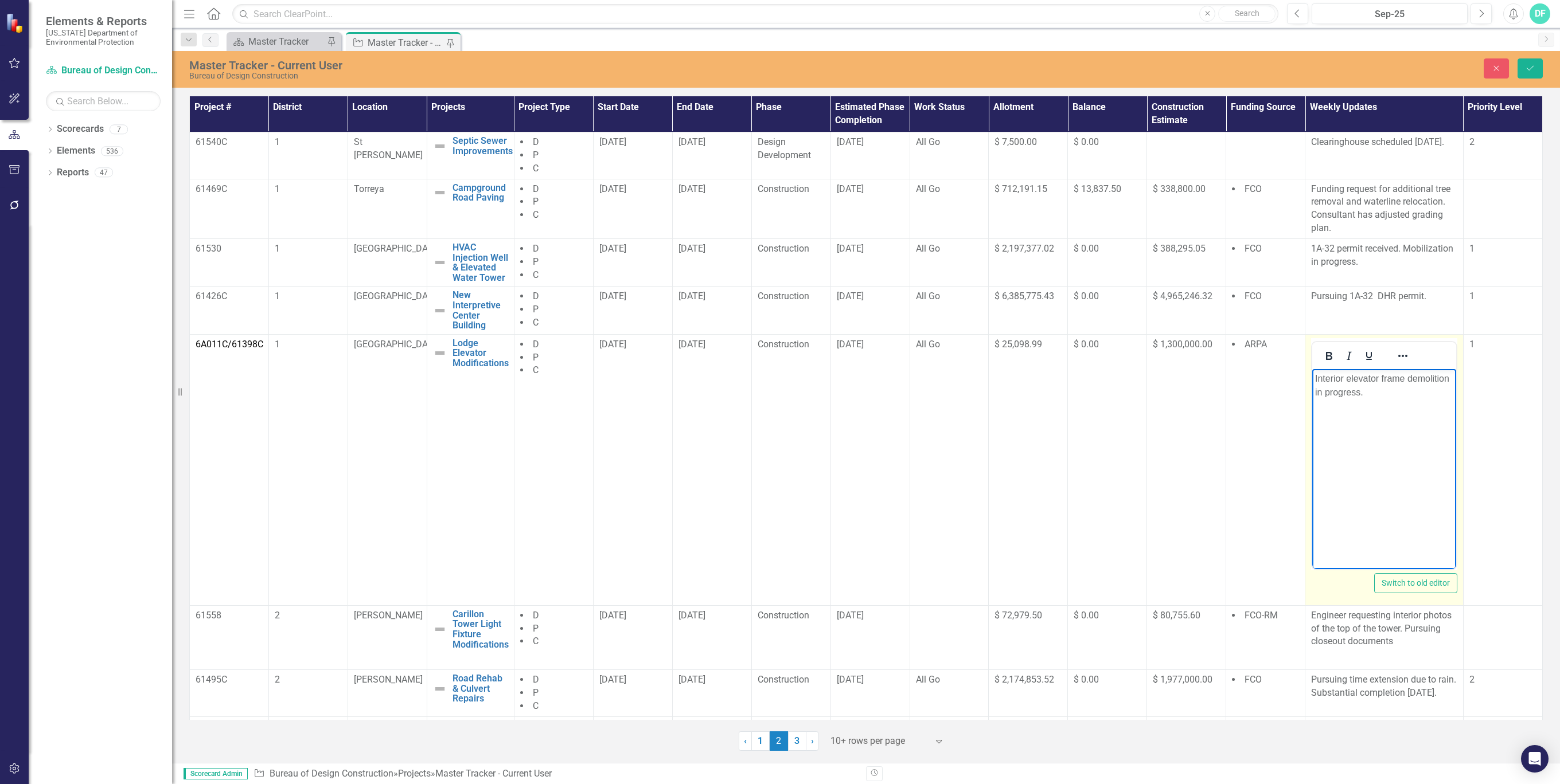
click at [1403, 379] on p "Interior elevator frame demolition in progress." at bounding box center [1384, 385] width 139 height 28
click at [1535, 71] on button "Save" at bounding box center [1529, 68] width 25 height 20
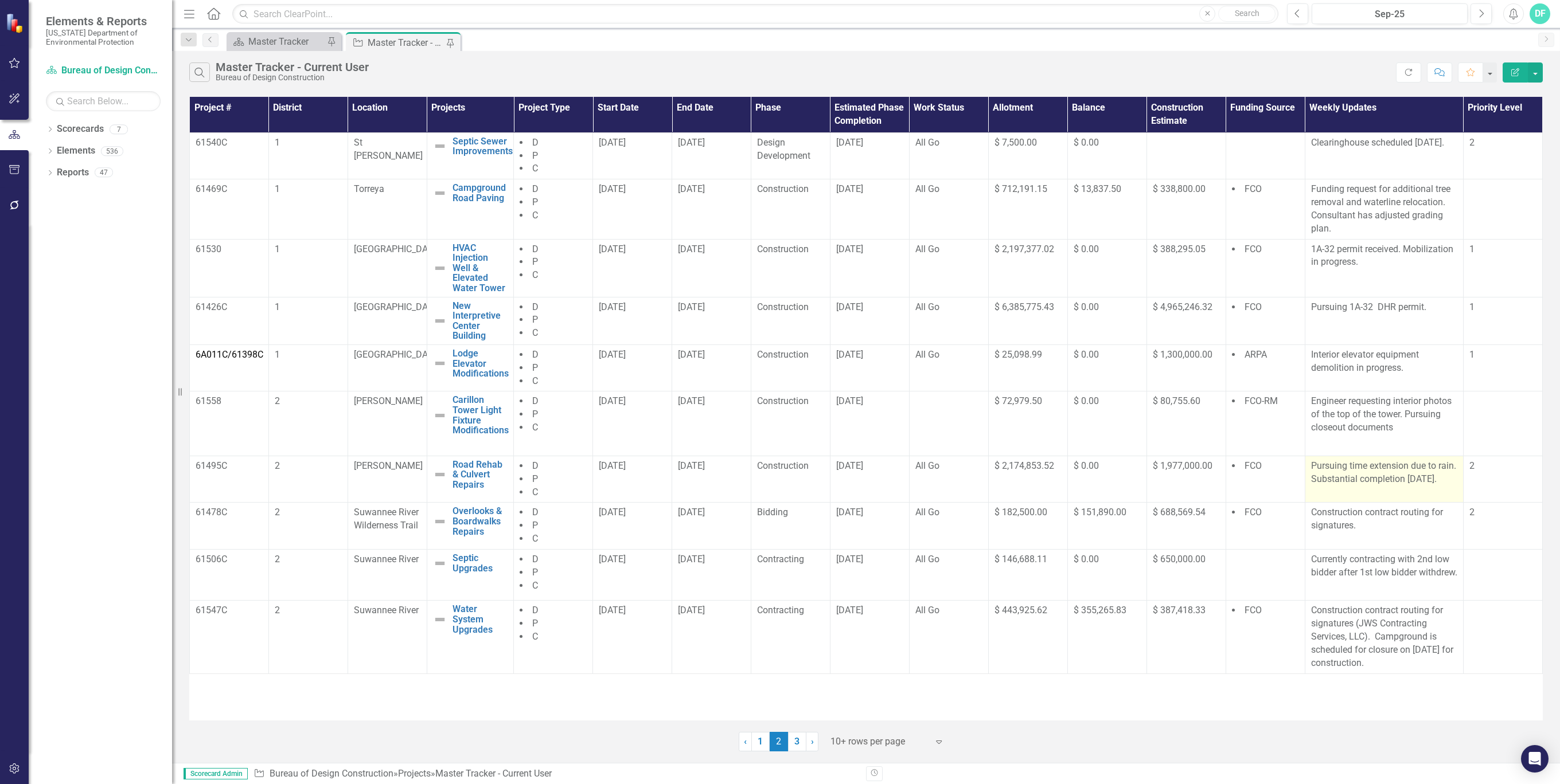
click at [1363, 486] on p "Pursuing time extension due to rain. Substantial completion [DATE]." at bounding box center [1384, 473] width 146 height 26
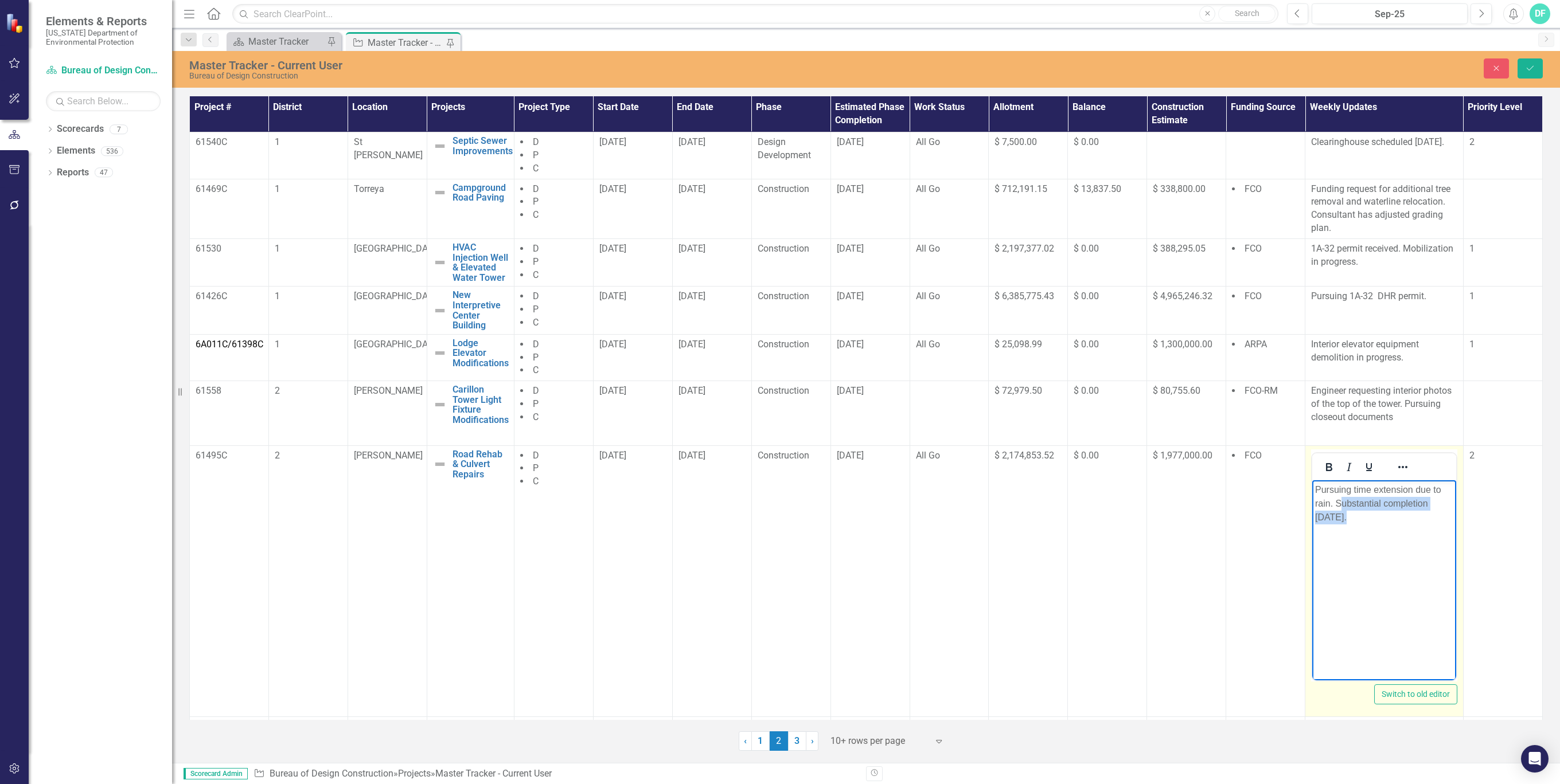
drag, startPoint x: 1356, startPoint y: 516, endPoint x: 1341, endPoint y: 503, distance: 19.8
click at [1341, 503] on p "Pursuing time extension due to rain. Substantial completion [DATE]." at bounding box center [1384, 503] width 139 height 41
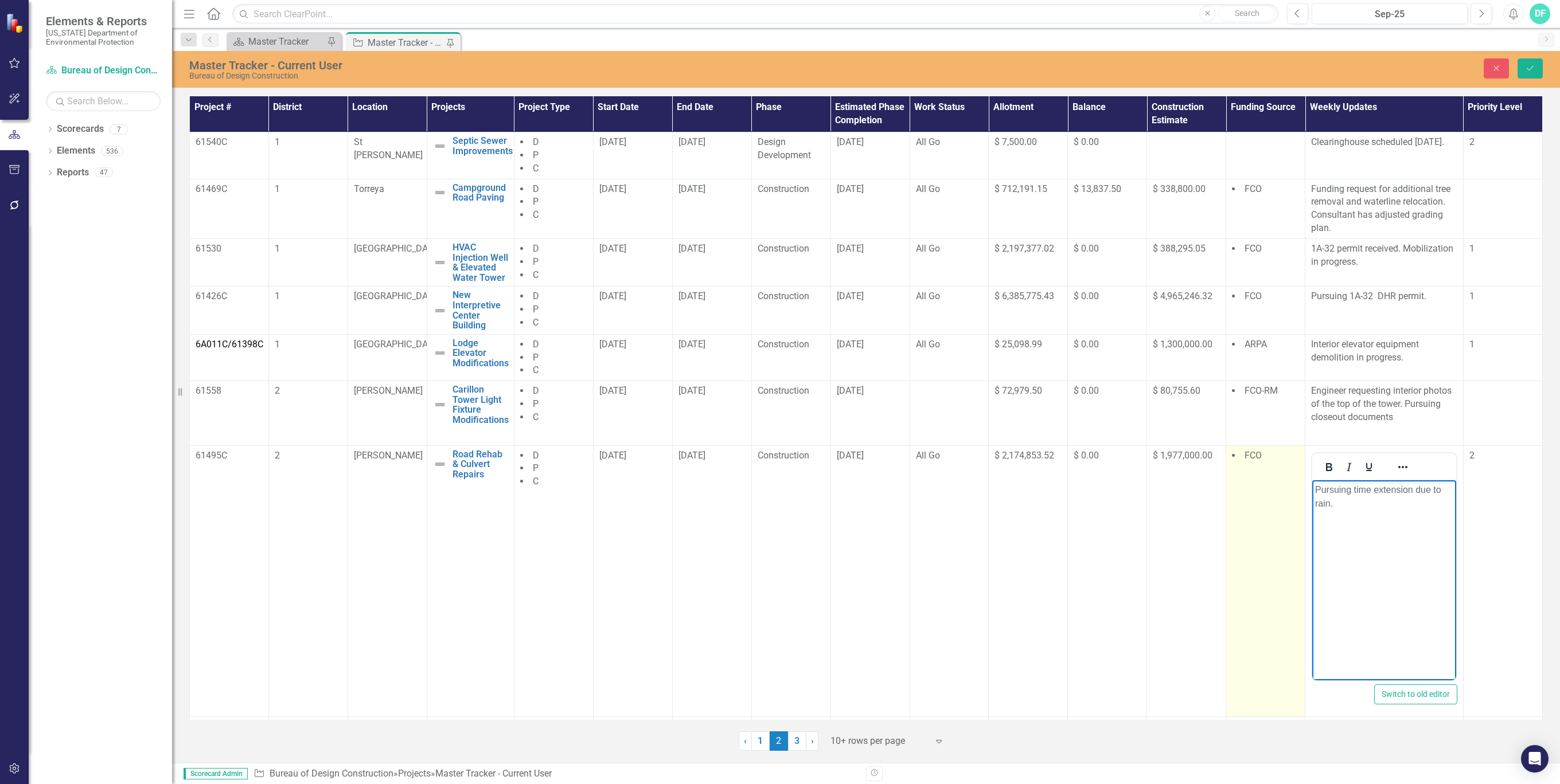
click at [1280, 565] on td "FCO" at bounding box center [1265, 580] width 79 height 271
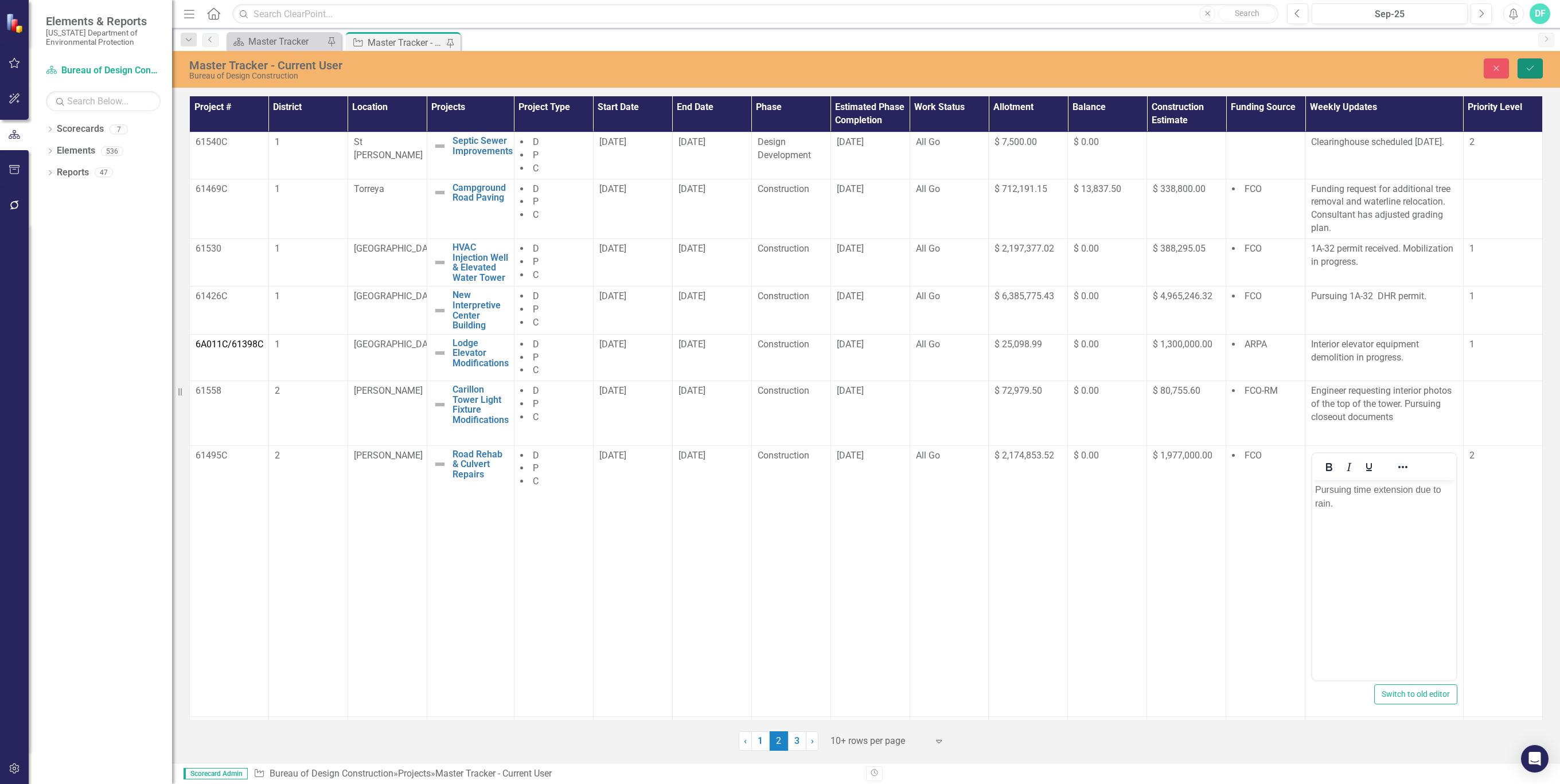
click at [1533, 71] on icon "Save" at bounding box center [1530, 68] width 10 height 8
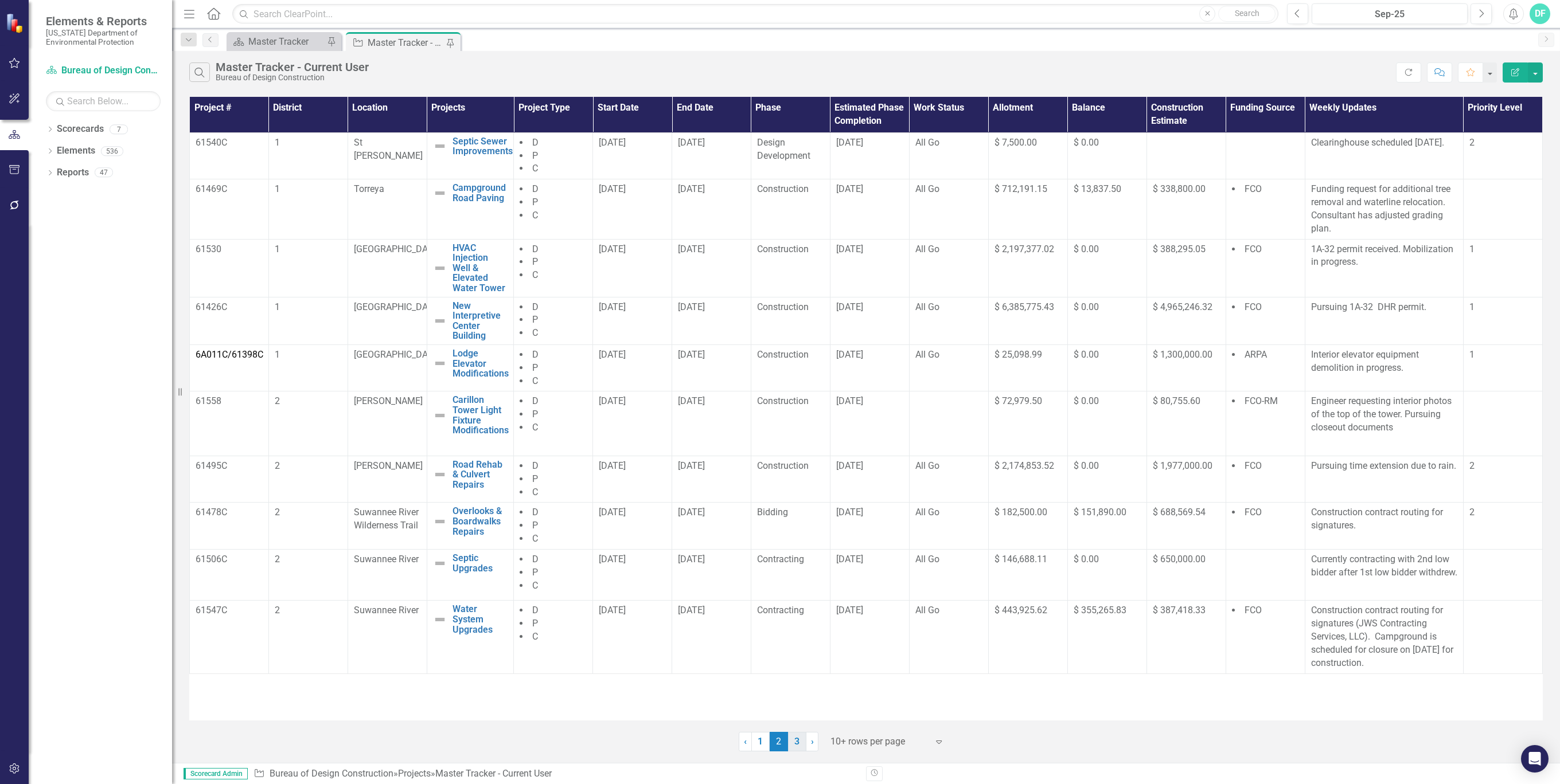
click at [801, 740] on link "3" at bounding box center [797, 741] width 18 height 19
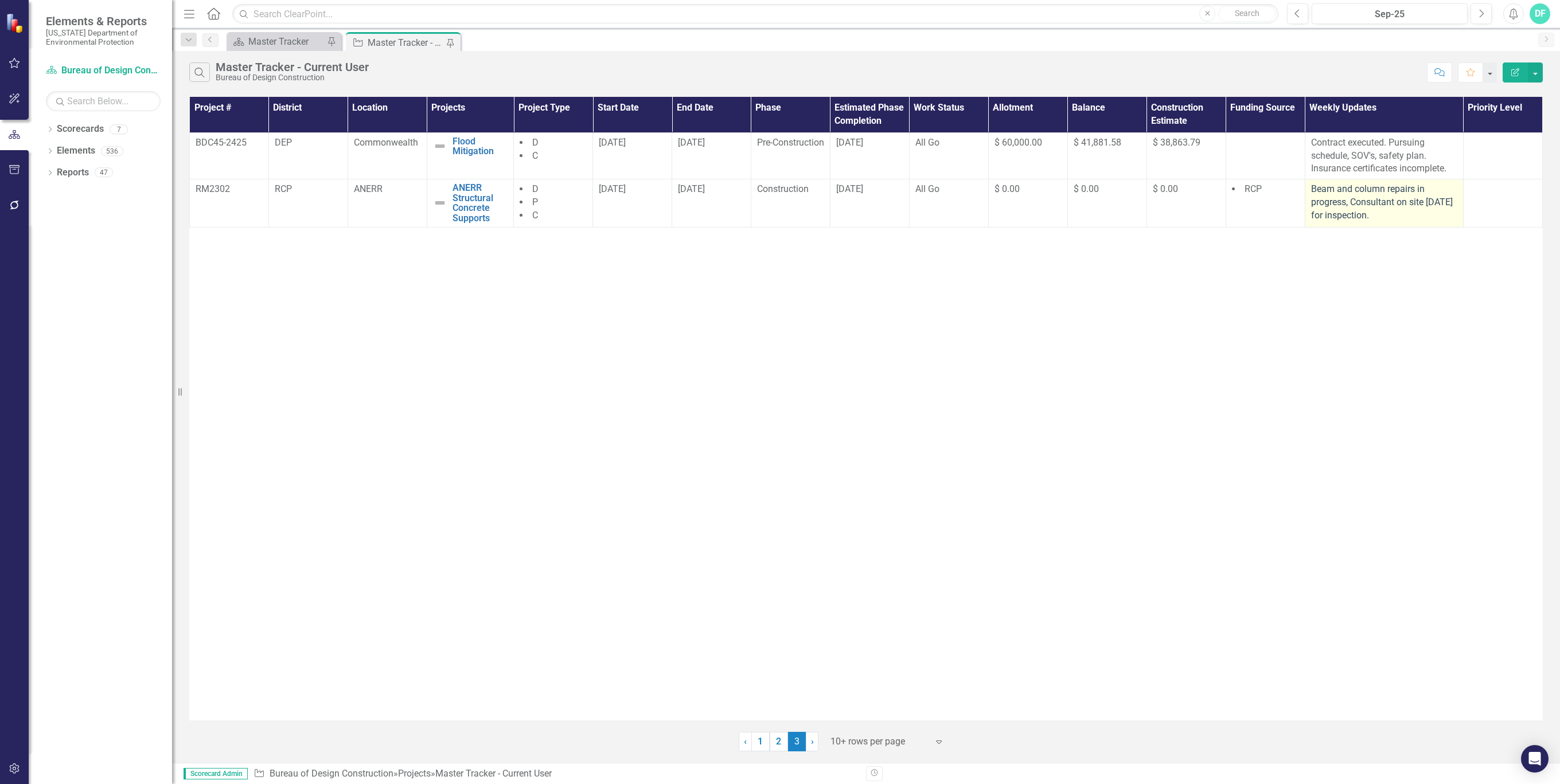
click at [1409, 214] on p "Beam and column repairs in progress, Consultant on site [DATE] for inspection." at bounding box center [1384, 202] width 146 height 39
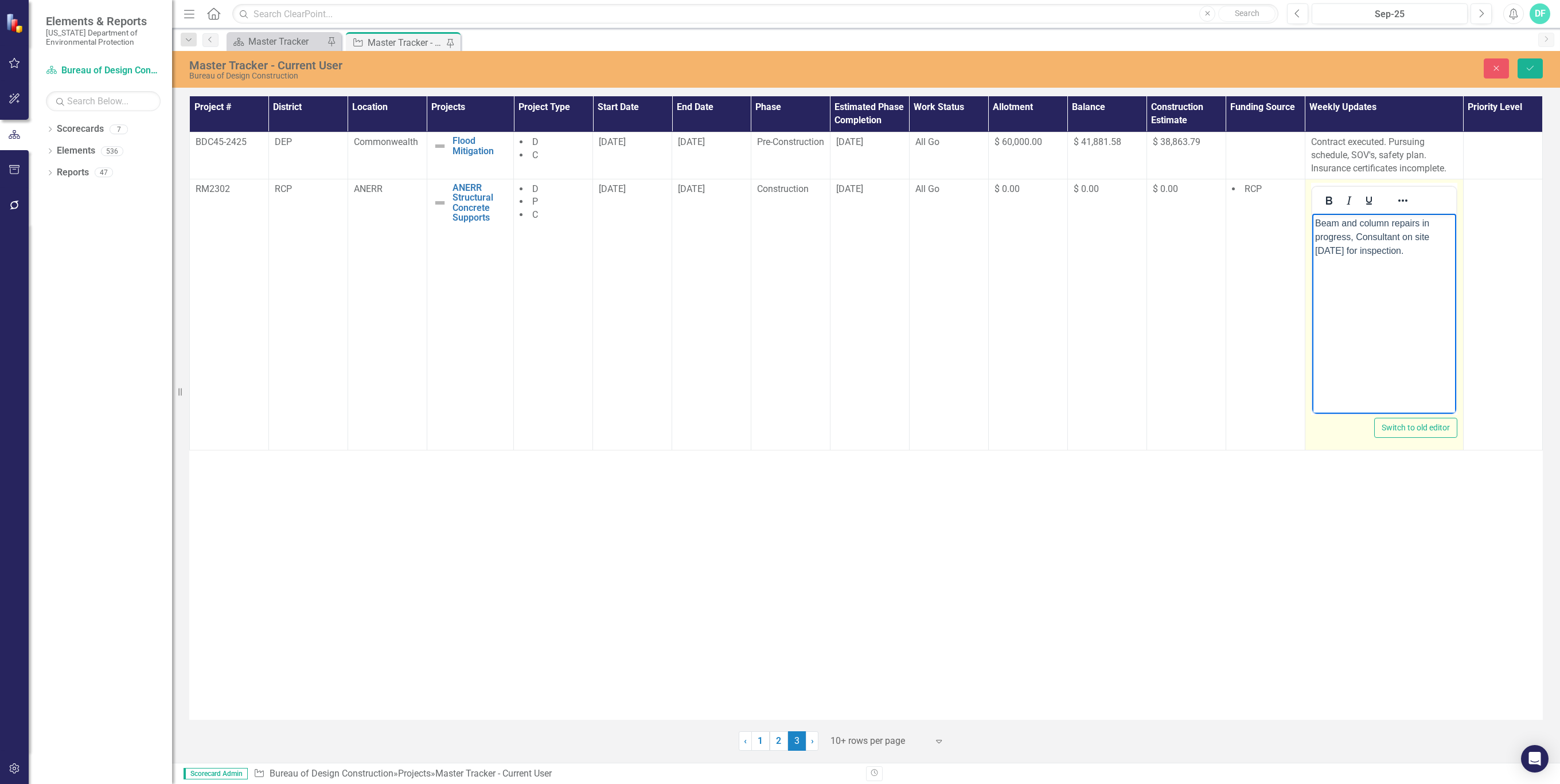
drag, startPoint x: 1405, startPoint y: 253, endPoint x: 1316, endPoint y: 225, distance: 93.3
click at [1316, 225] on p "Beam and column repairs in progress, Consultant on site [DATE] for inspection." at bounding box center [1383, 236] width 139 height 41
click at [1335, 240] on body "Project substantial. No punchlist." at bounding box center [1383, 299] width 144 height 172
click at [1448, 223] on p "Project substantial. No punchlist." at bounding box center [1383, 223] width 139 height 14
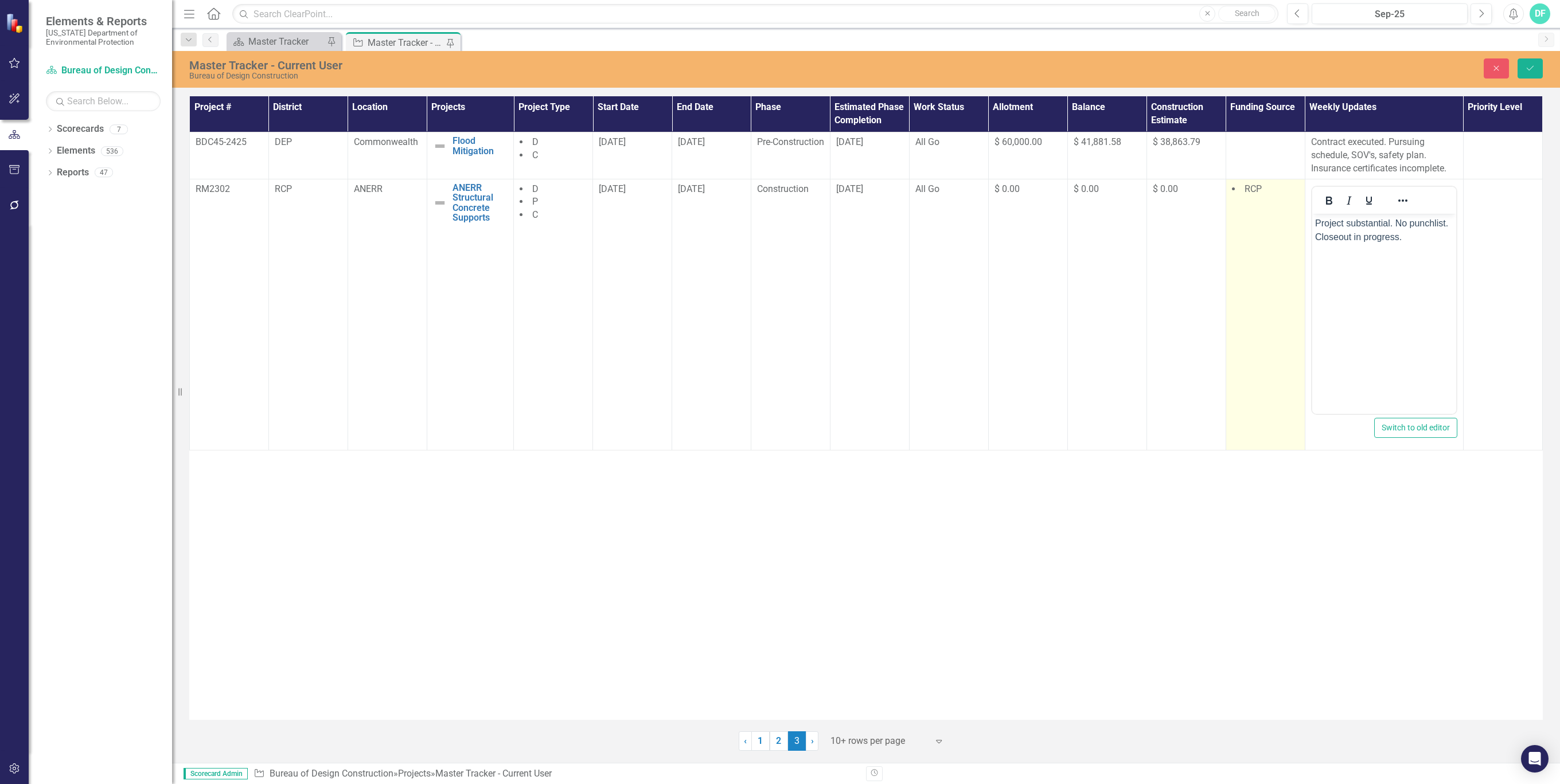
click at [1240, 320] on td "RCP" at bounding box center [1265, 314] width 79 height 271
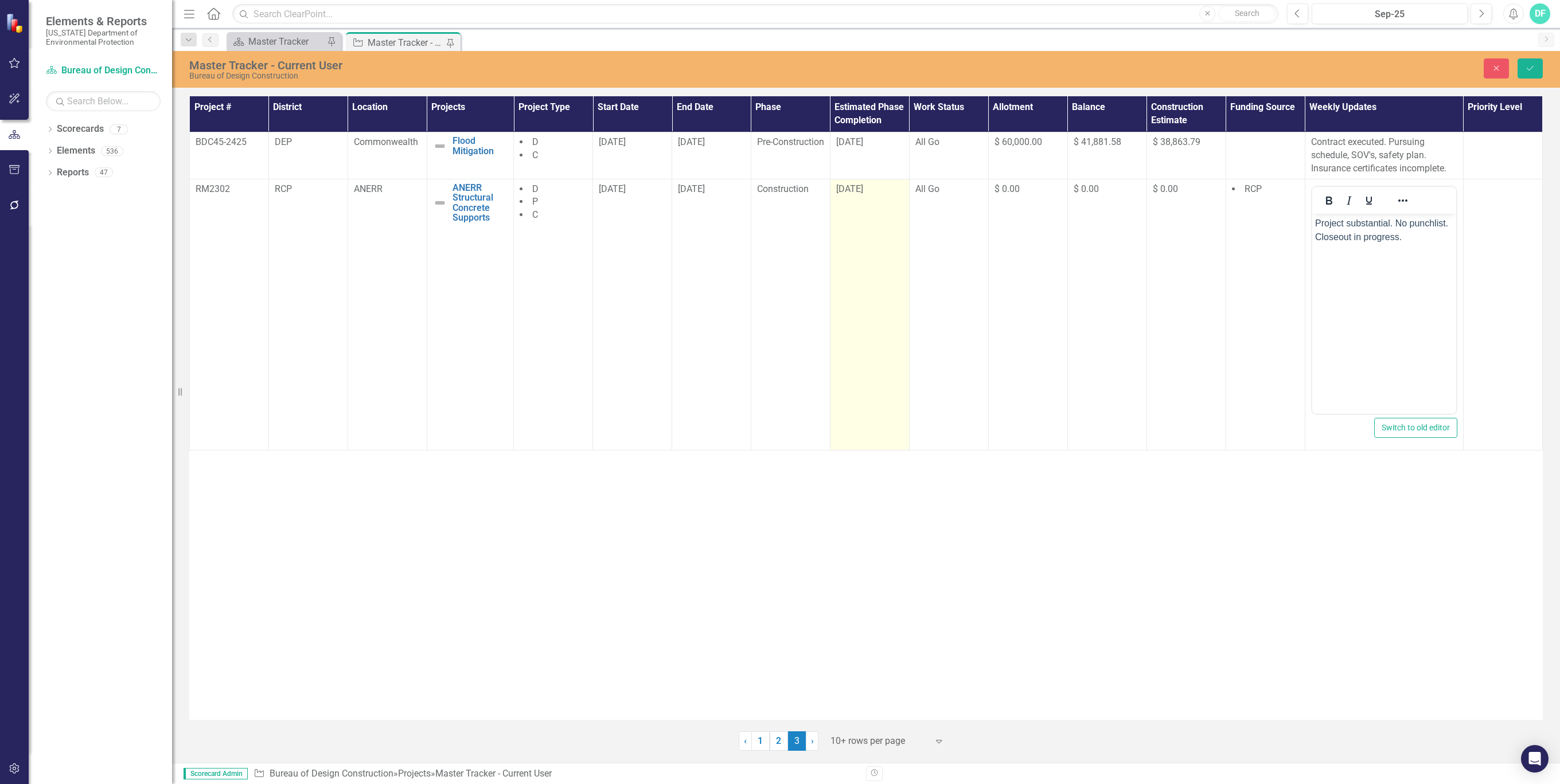
click at [872, 189] on div "[DATE]" at bounding box center [869, 189] width 67 height 13
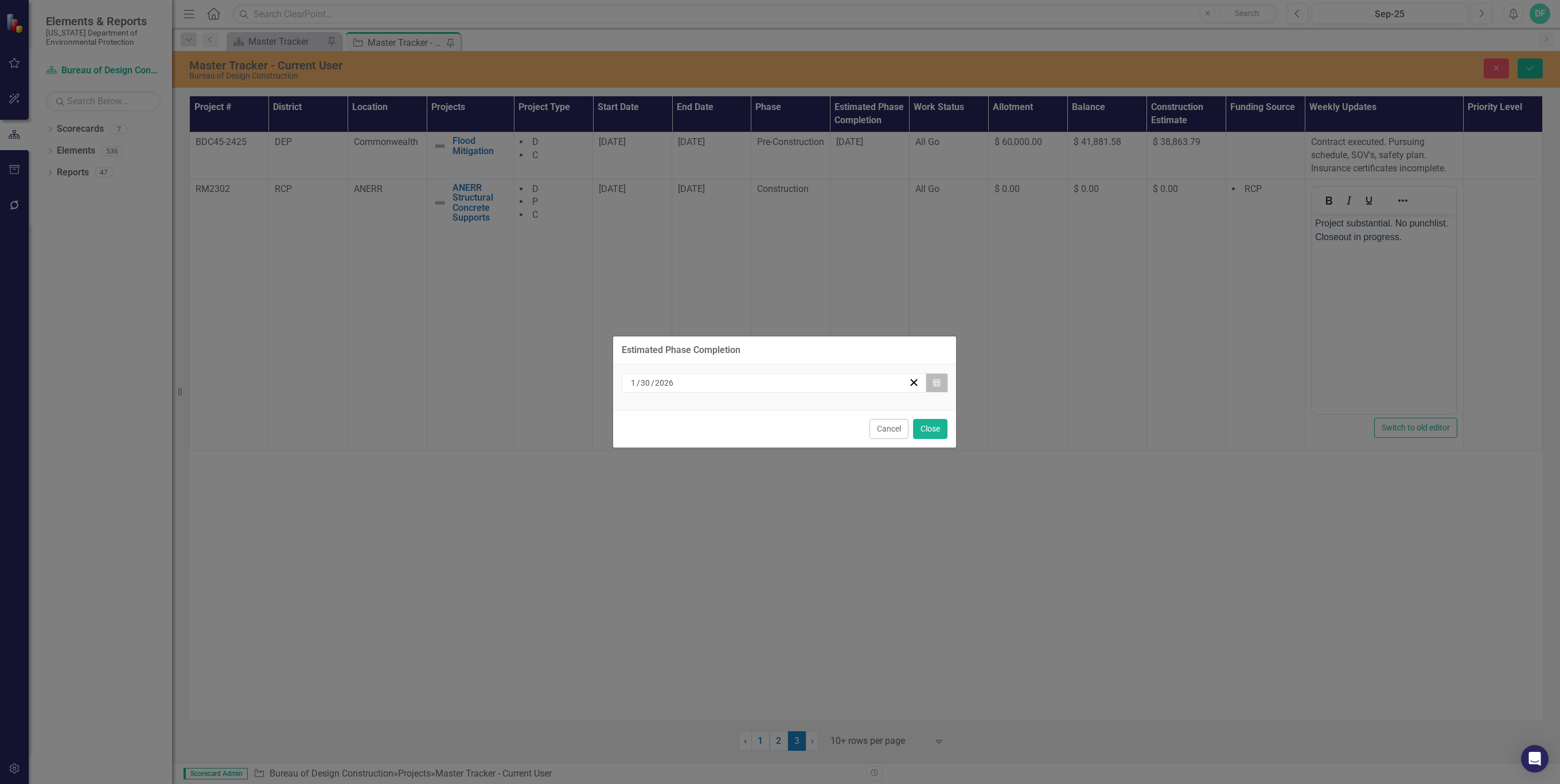
click at [937, 384] on icon "Calendar" at bounding box center [937, 382] width 7 height 8
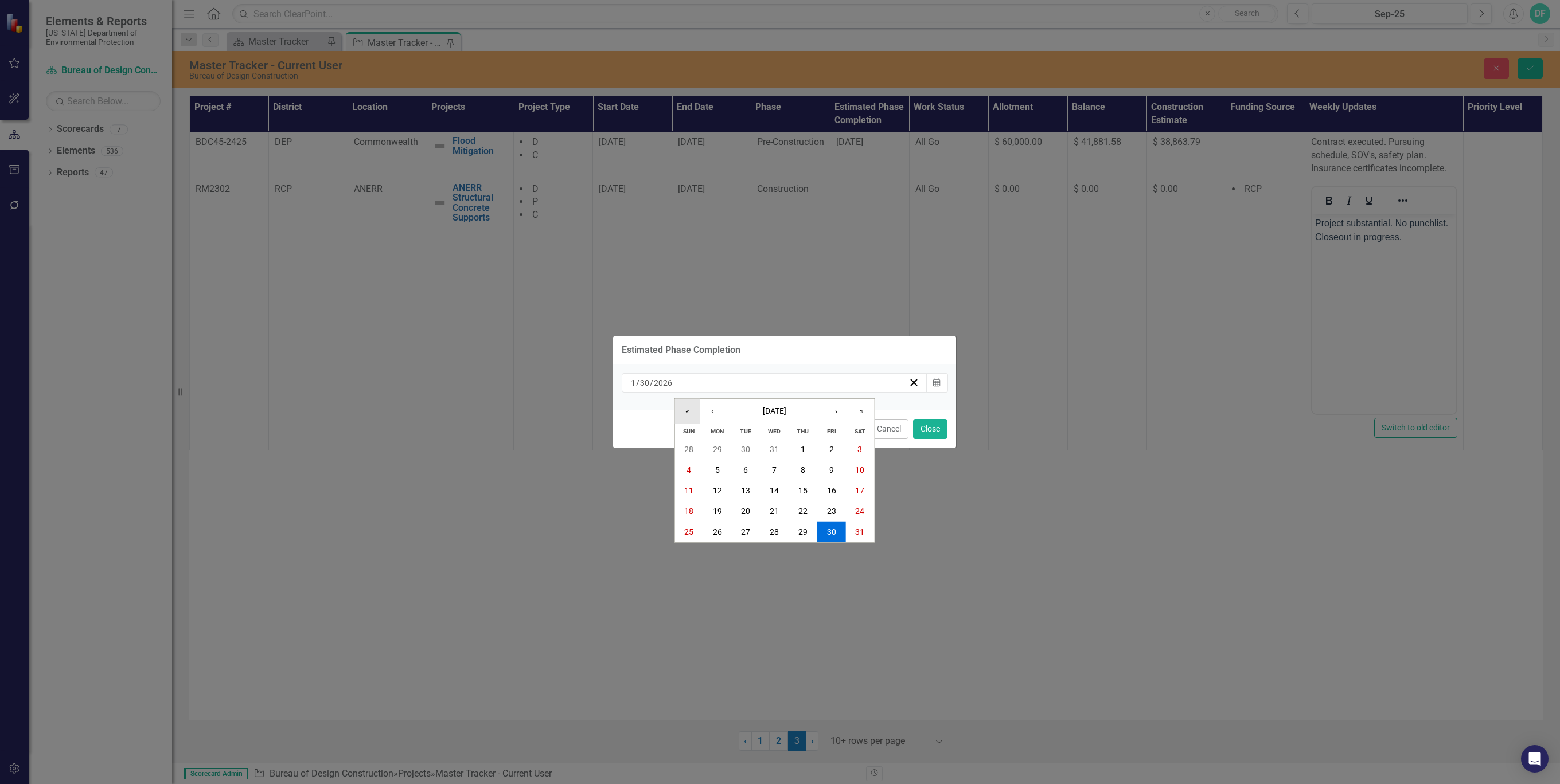
click at [687, 409] on button "«" at bounding box center [687, 411] width 25 height 25
click at [839, 411] on button "›" at bounding box center [836, 411] width 25 height 25
click at [858, 411] on button "»" at bounding box center [861, 411] width 25 height 25
click at [836, 413] on button "›" at bounding box center [836, 411] width 25 height 25
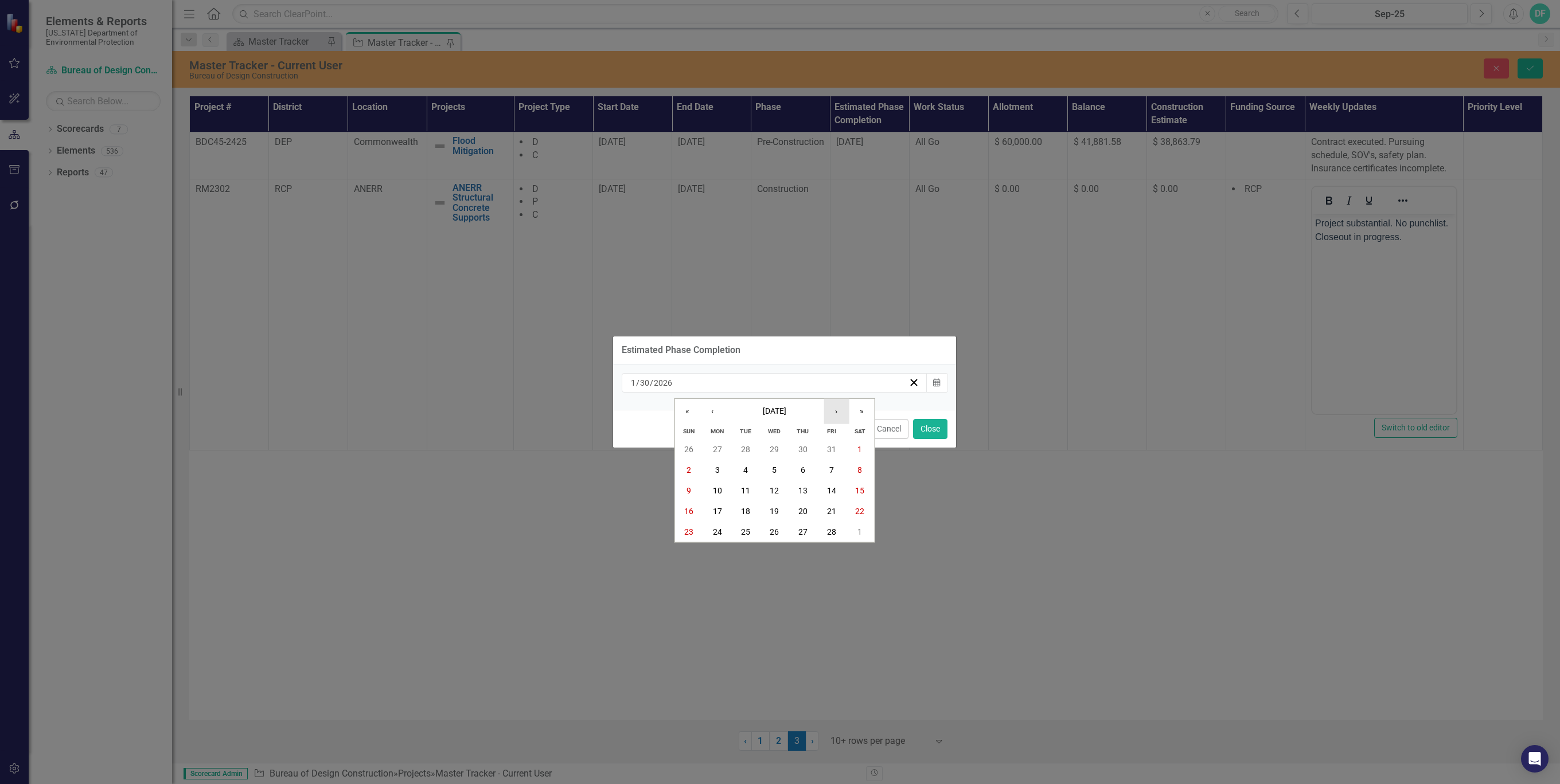
click at [836, 413] on button "›" at bounding box center [836, 411] width 25 height 25
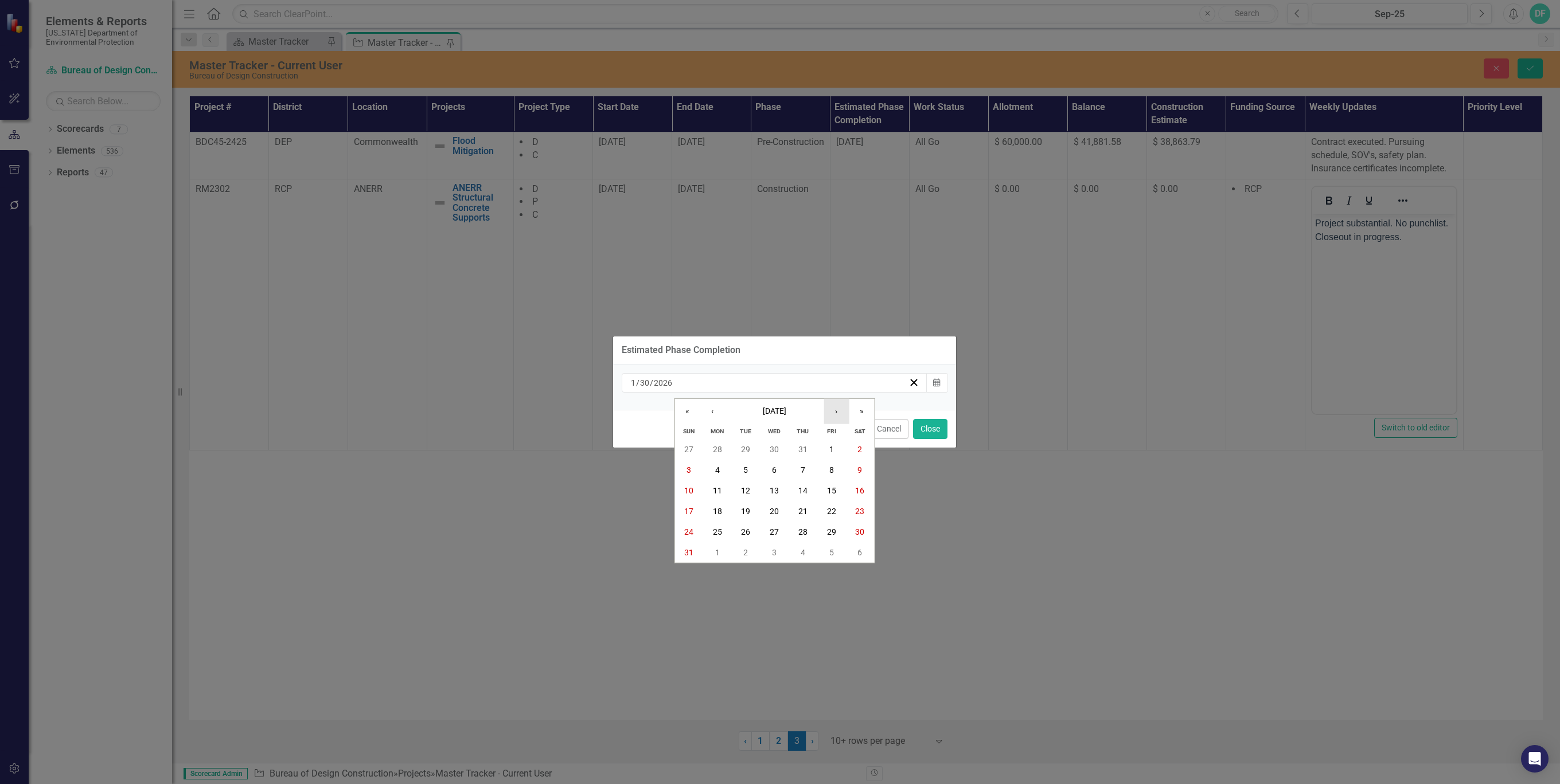
click at [836, 413] on button "›" at bounding box center [836, 411] width 25 height 25
click at [749, 531] on abbr "30" at bounding box center [745, 531] width 10 height 10
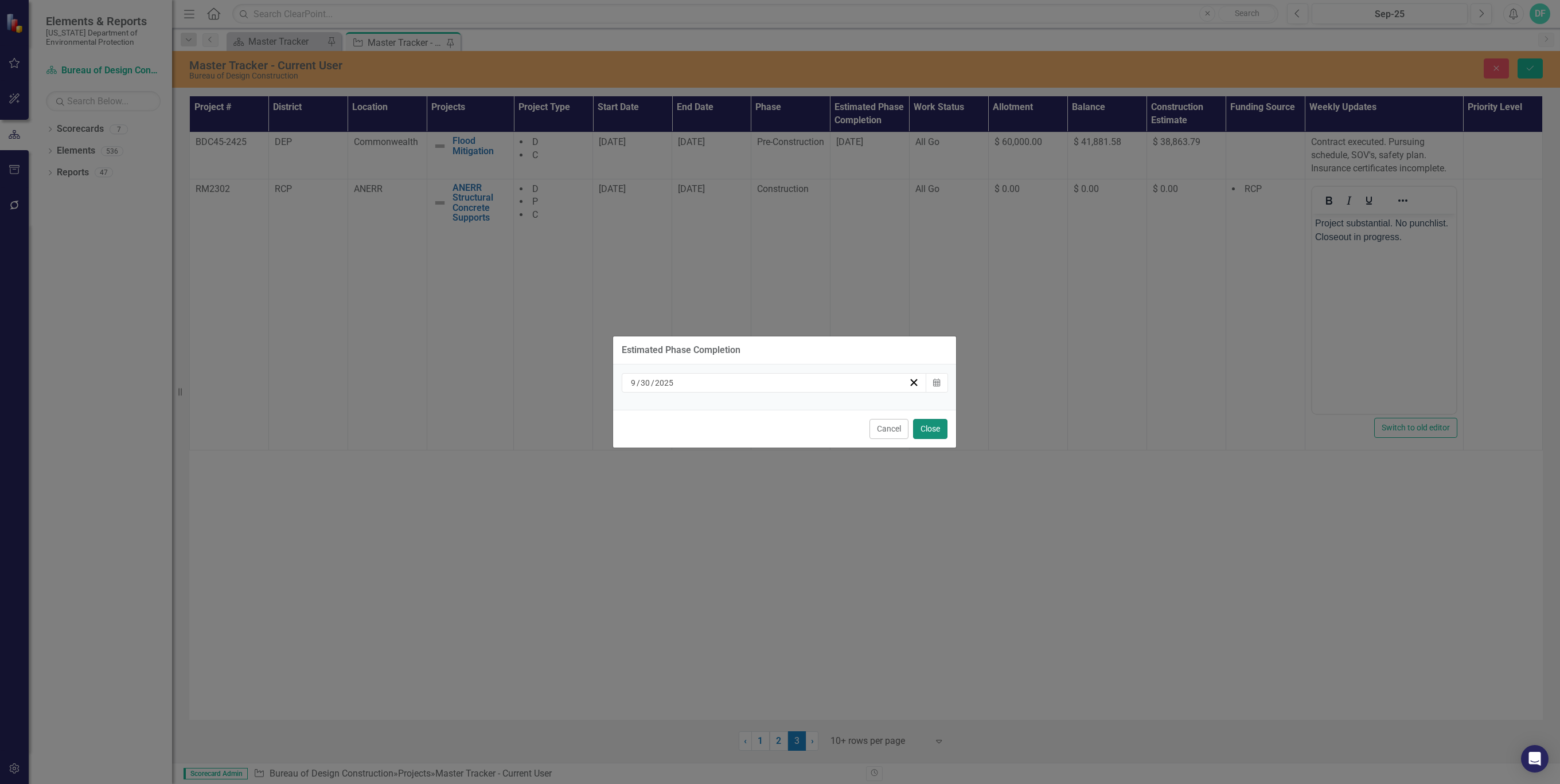
click at [922, 424] on button "Close" at bounding box center [930, 429] width 34 height 20
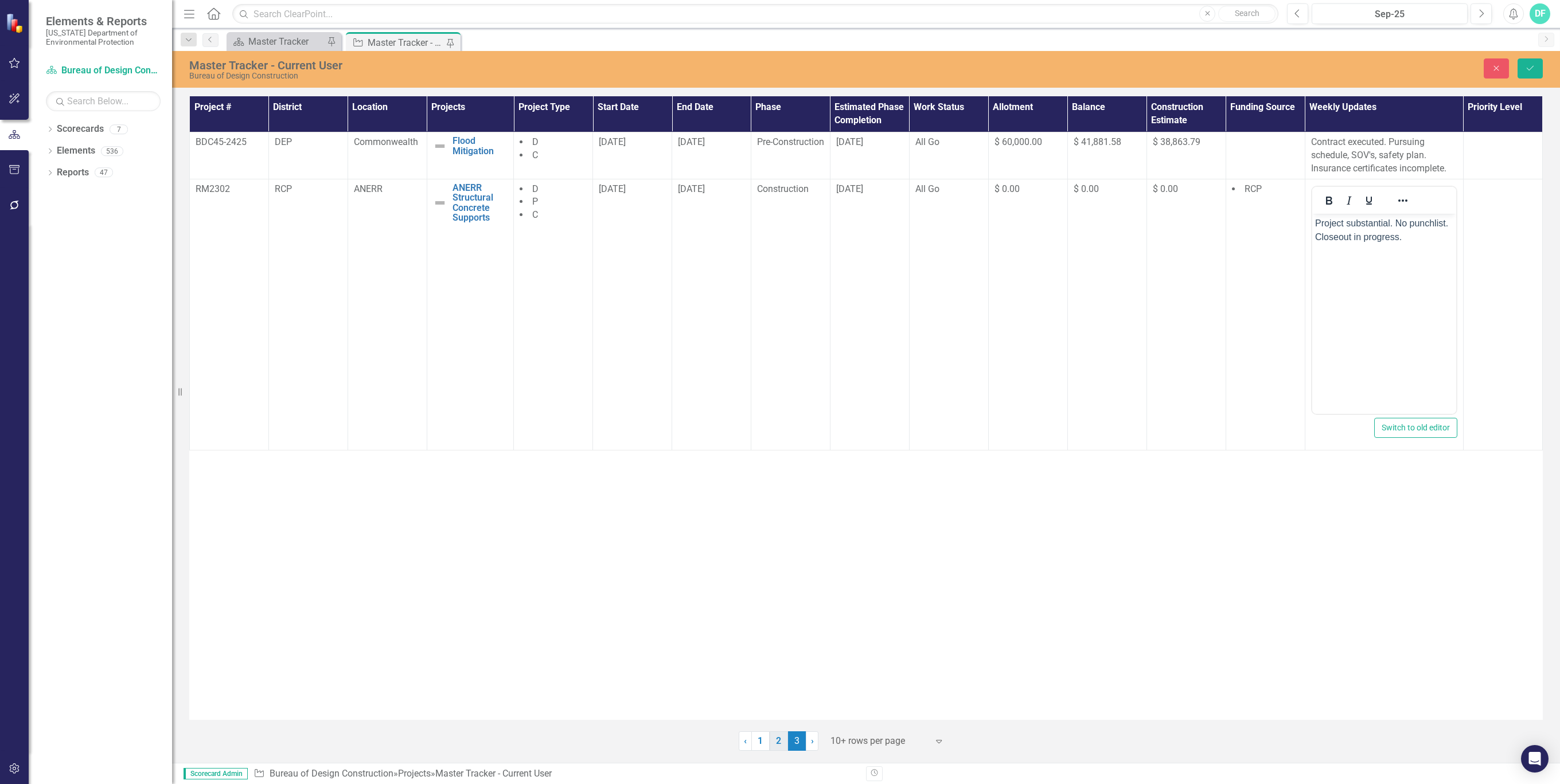
click at [776, 740] on link "2" at bounding box center [778, 741] width 18 height 19
click at [1529, 64] on icon "Save" at bounding box center [1530, 68] width 10 height 8
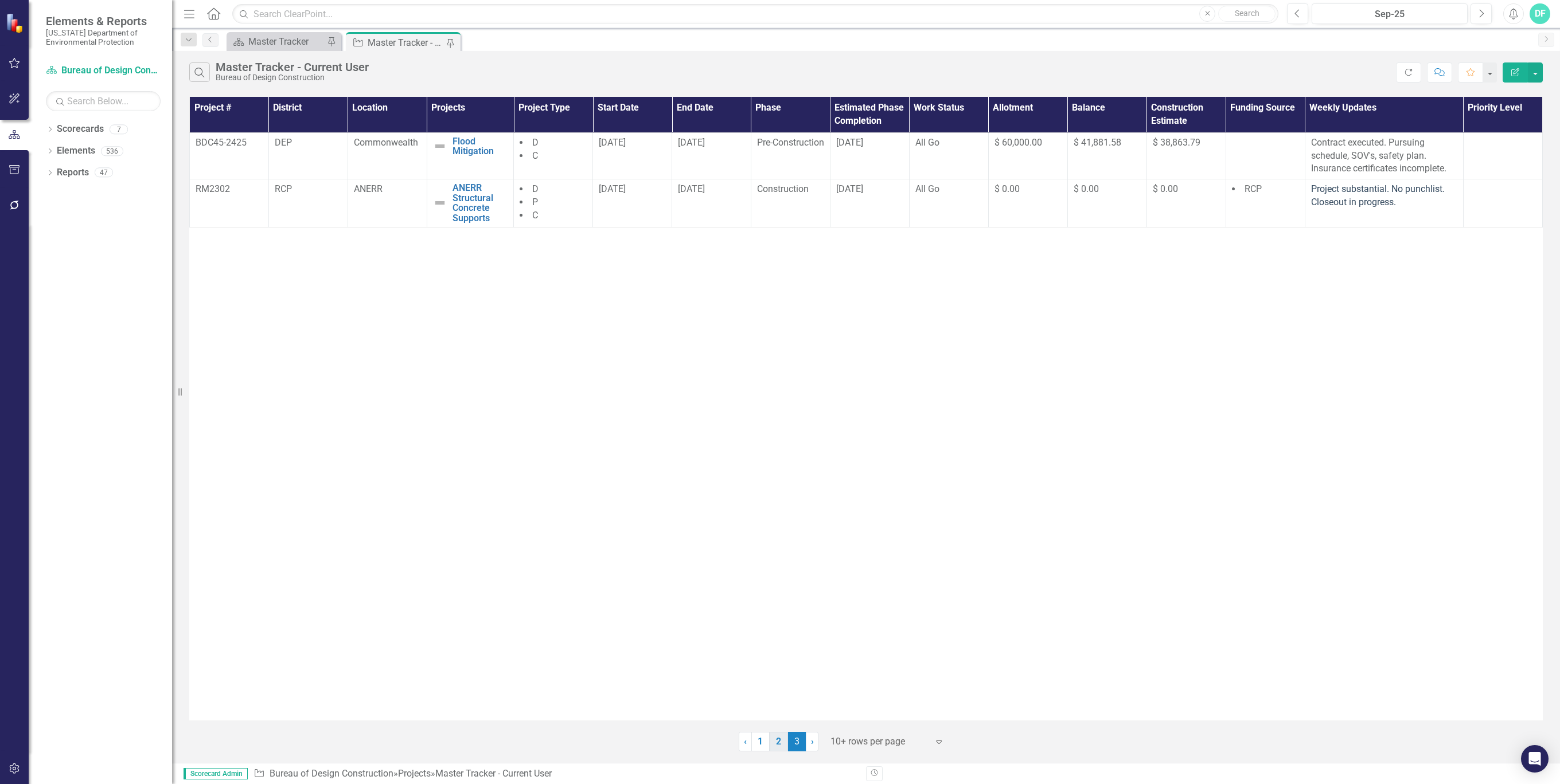
click at [778, 744] on link "2" at bounding box center [778, 741] width 18 height 19
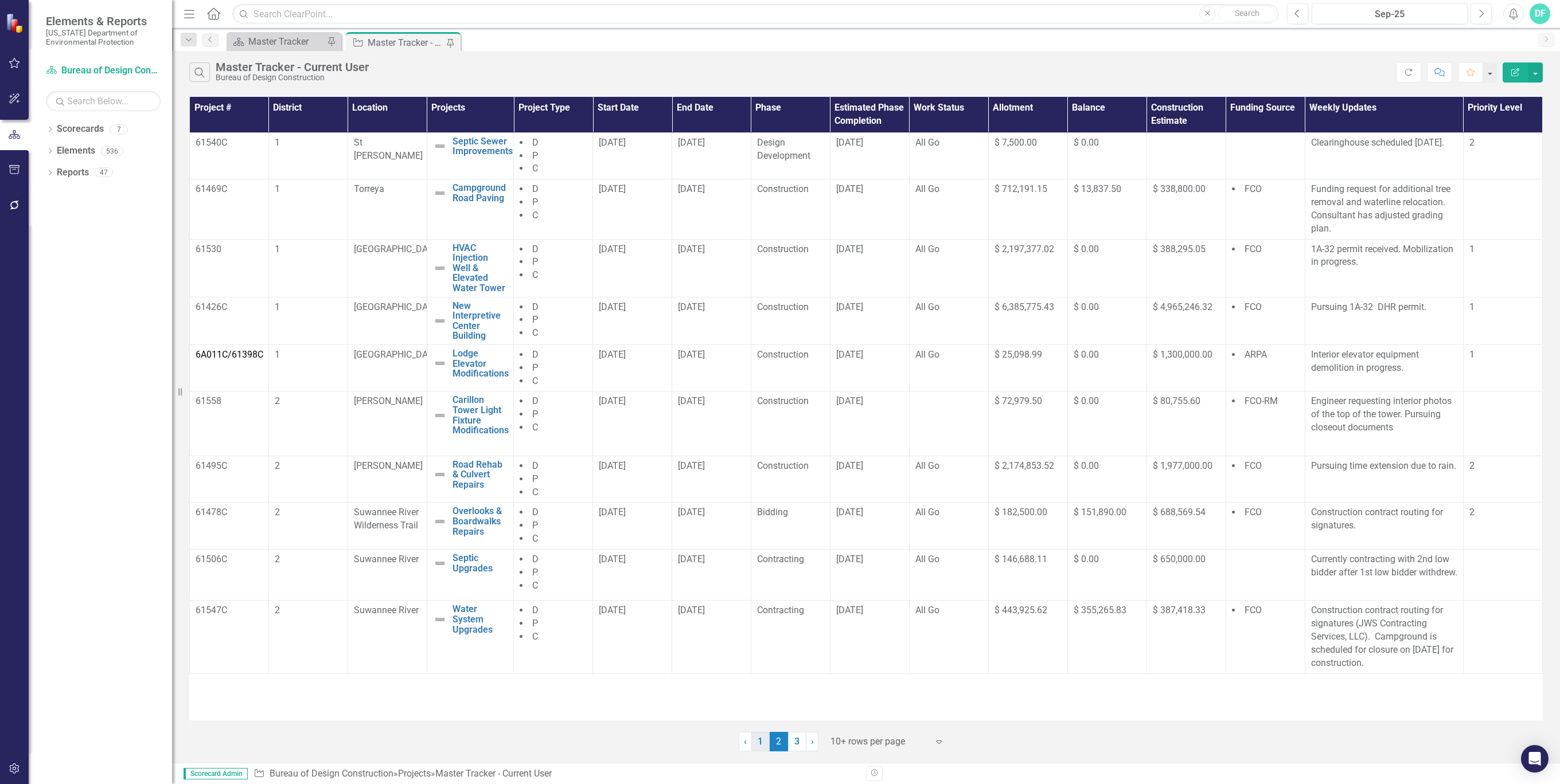
click at [766, 748] on link "1" at bounding box center [760, 741] width 18 height 19
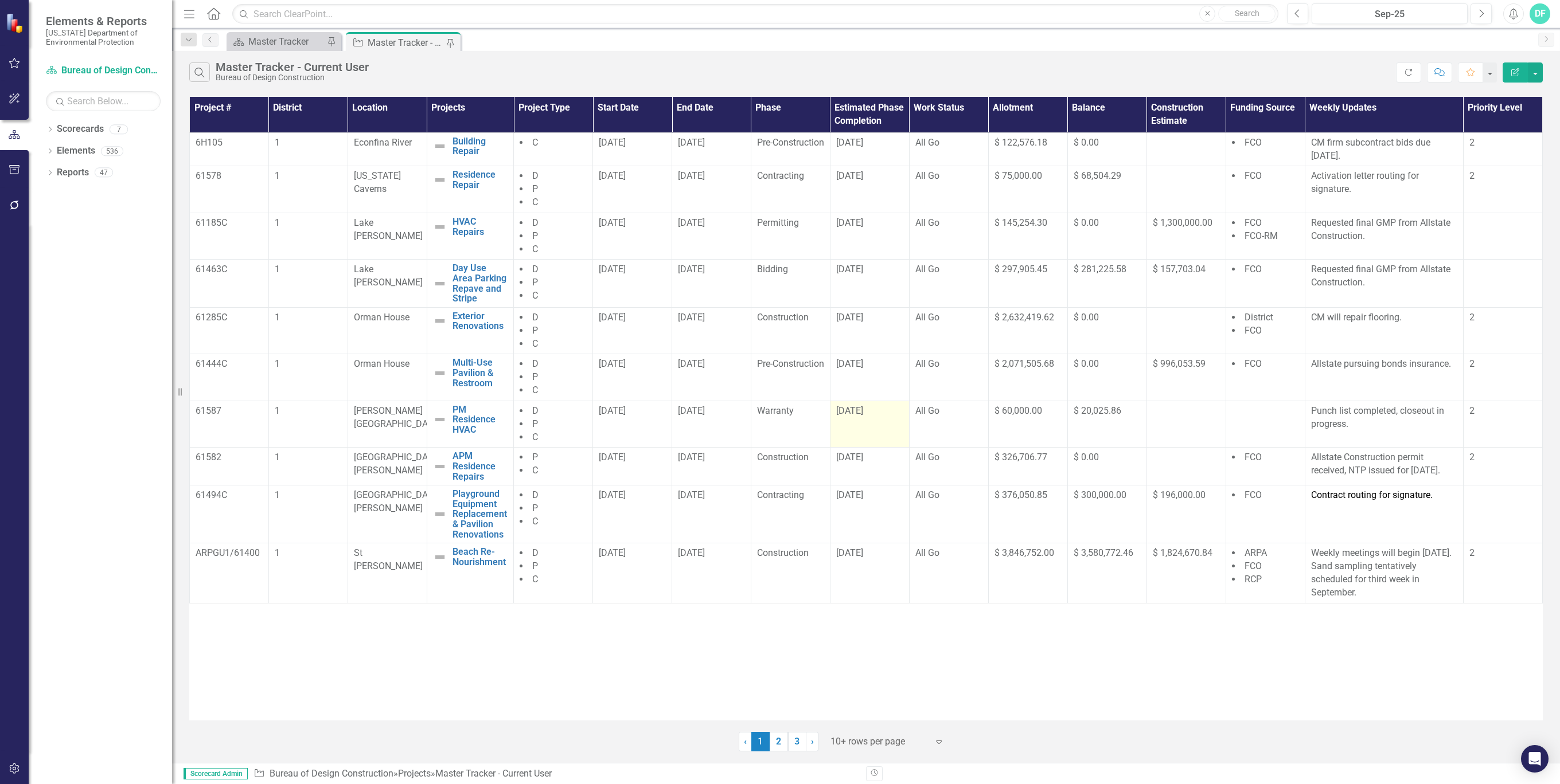
click at [889, 416] on div "[DATE]" at bounding box center [869, 411] width 67 height 13
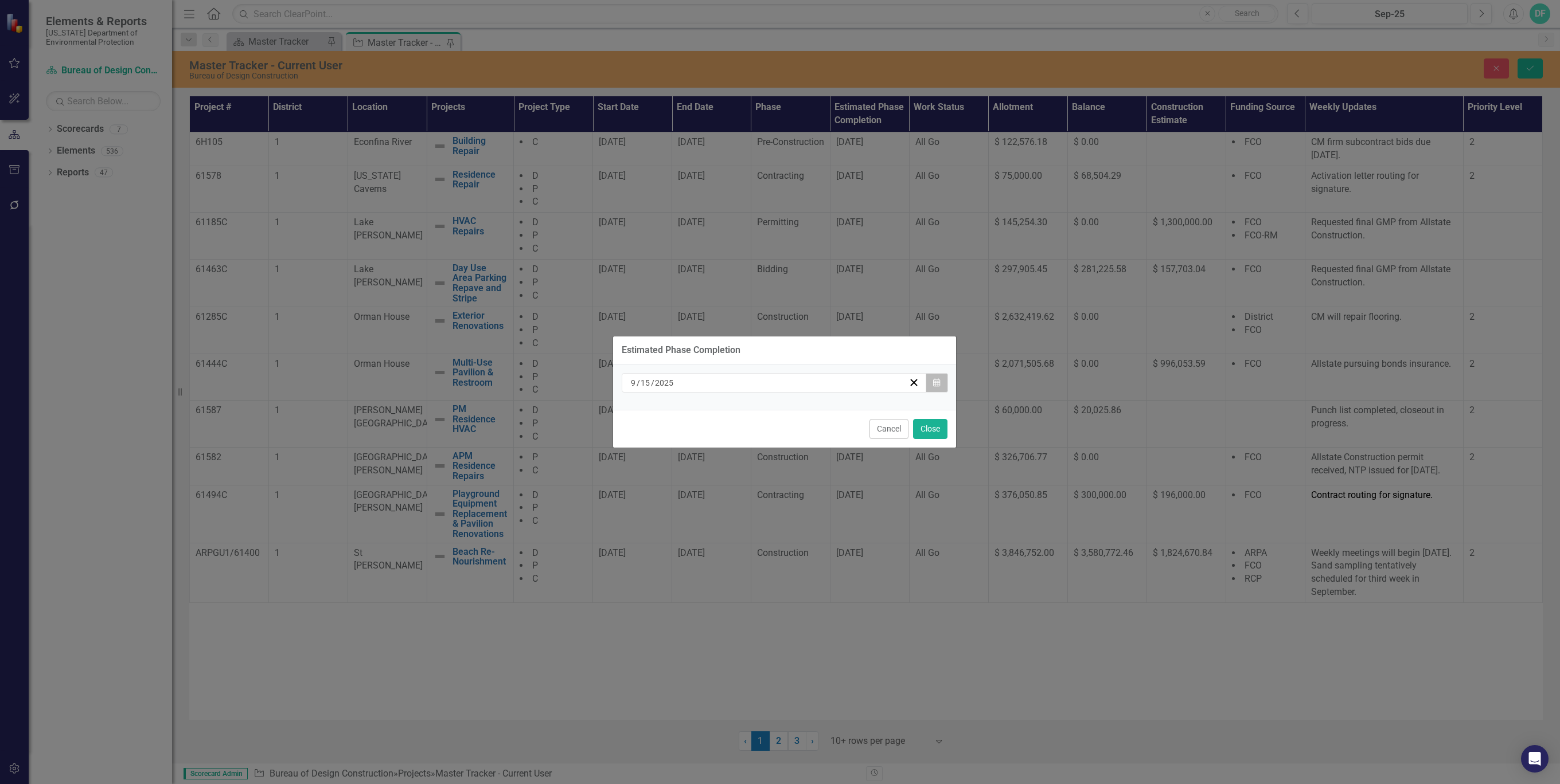
click at [940, 378] on button "Calendar" at bounding box center [936, 382] width 22 height 19
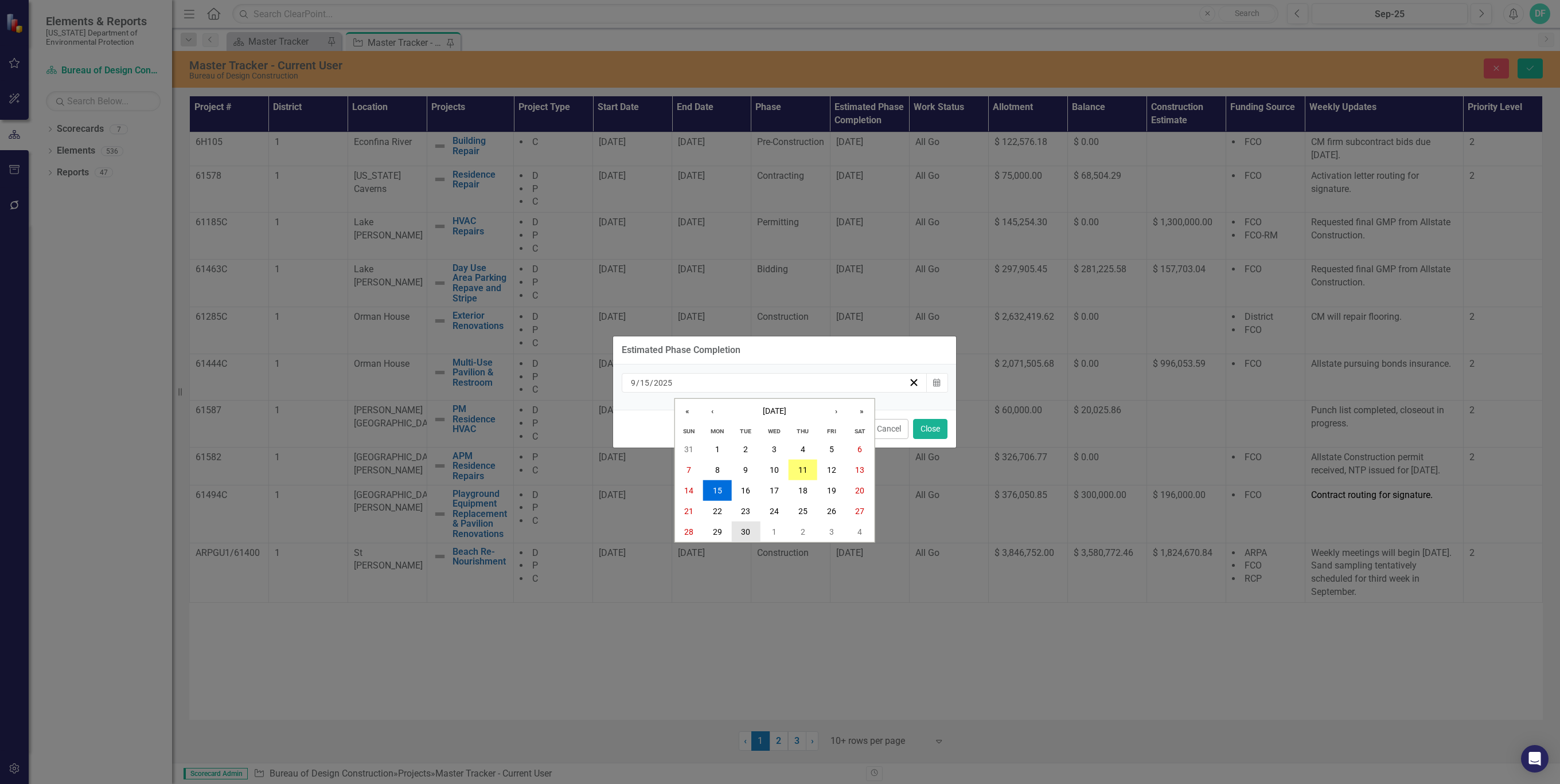
click at [745, 534] on abbr "30" at bounding box center [745, 531] width 10 height 10
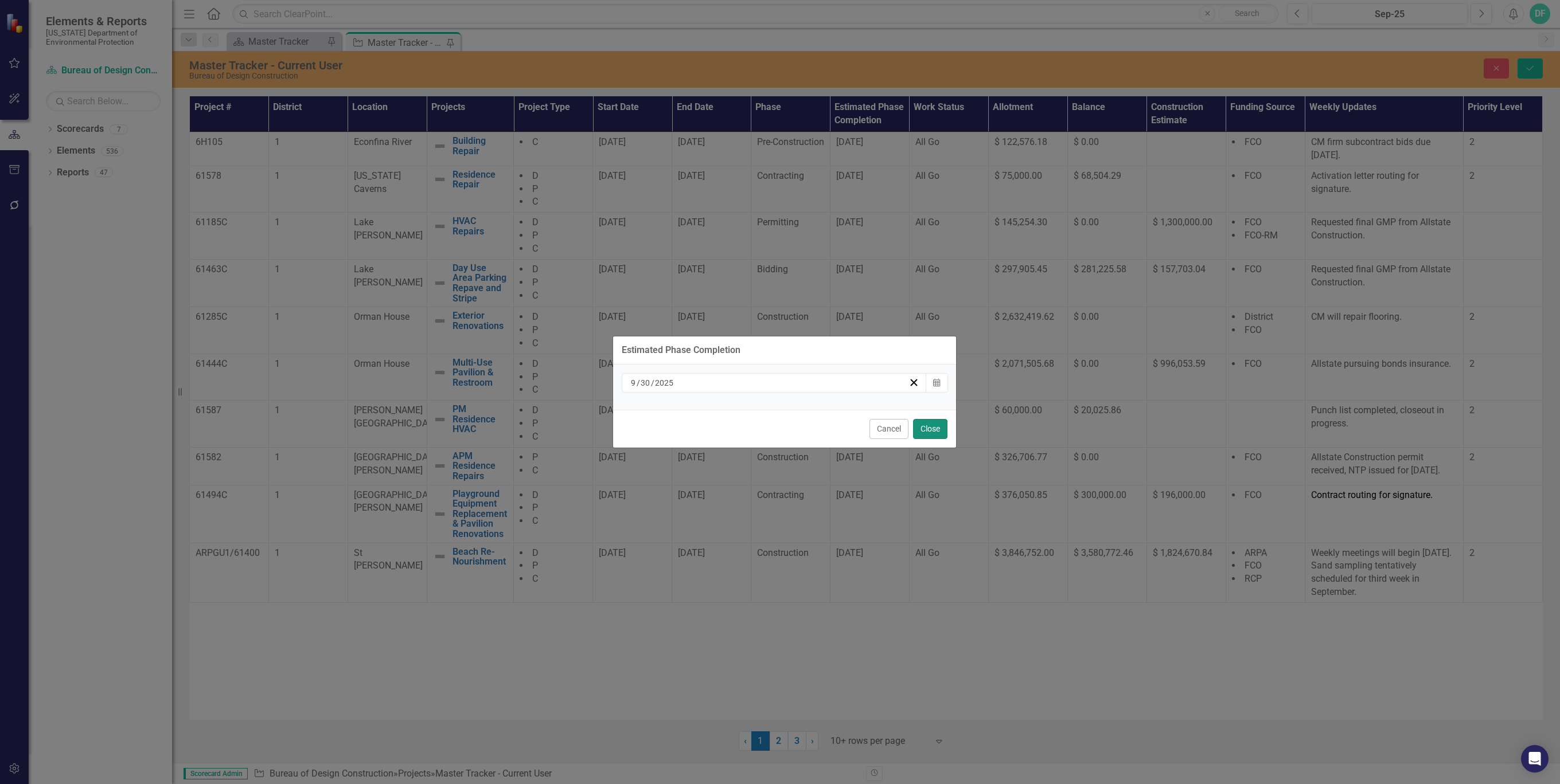
click at [925, 430] on button "Close" at bounding box center [930, 429] width 34 height 20
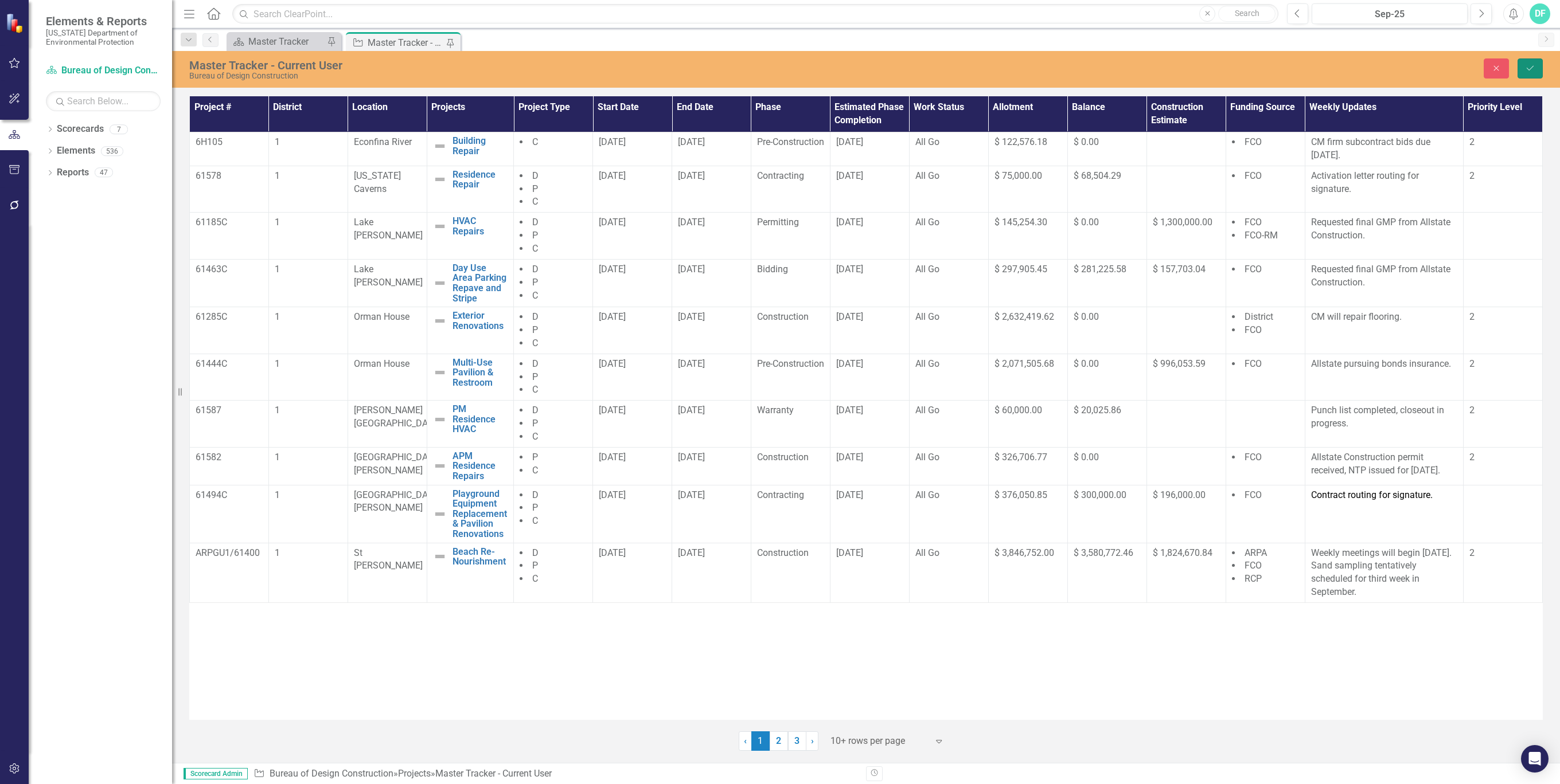
click at [1527, 68] on icon "Save" at bounding box center [1530, 68] width 10 height 8
